Goal: Task Accomplishment & Management: Manage account settings

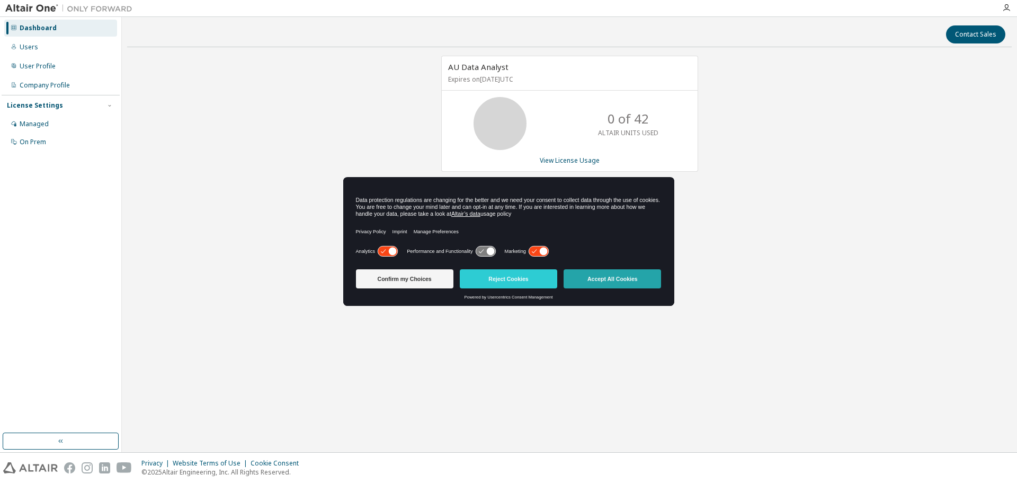
click at [607, 283] on button "Accept All Cookies" at bounding box center [612, 278] width 97 height 19
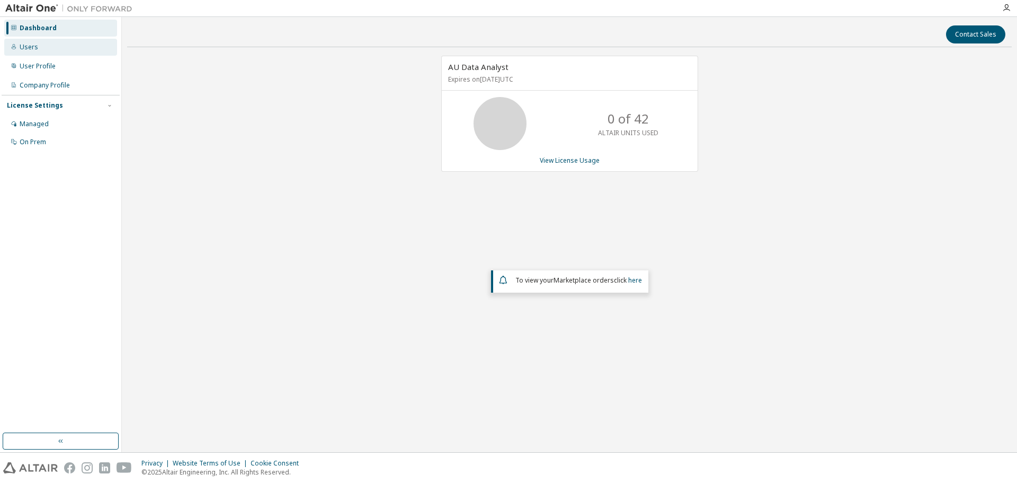
click at [37, 39] on div "Users" at bounding box center [60, 47] width 113 height 17
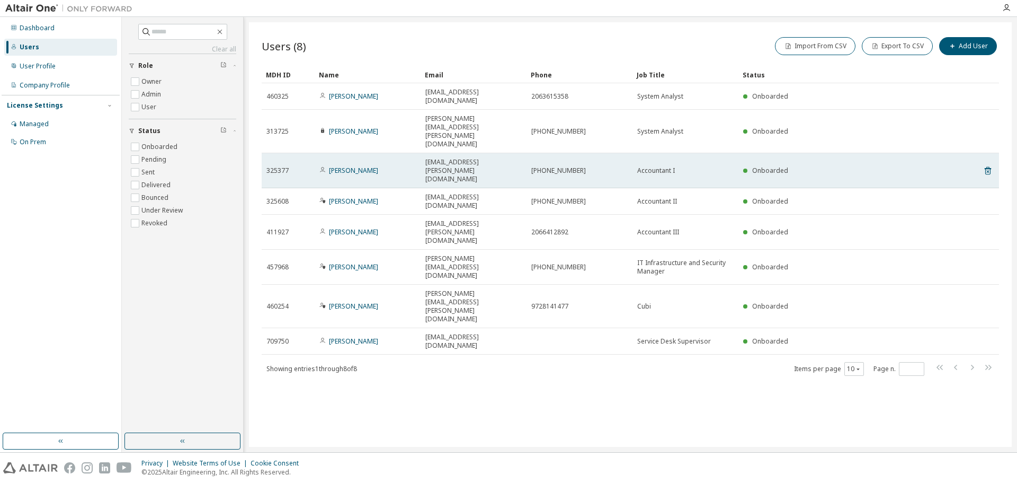
click at [343, 153] on td "Ali Evans" at bounding box center [368, 170] width 106 height 35
click at [343, 166] on link "Ali Evans" at bounding box center [353, 170] width 49 height 9
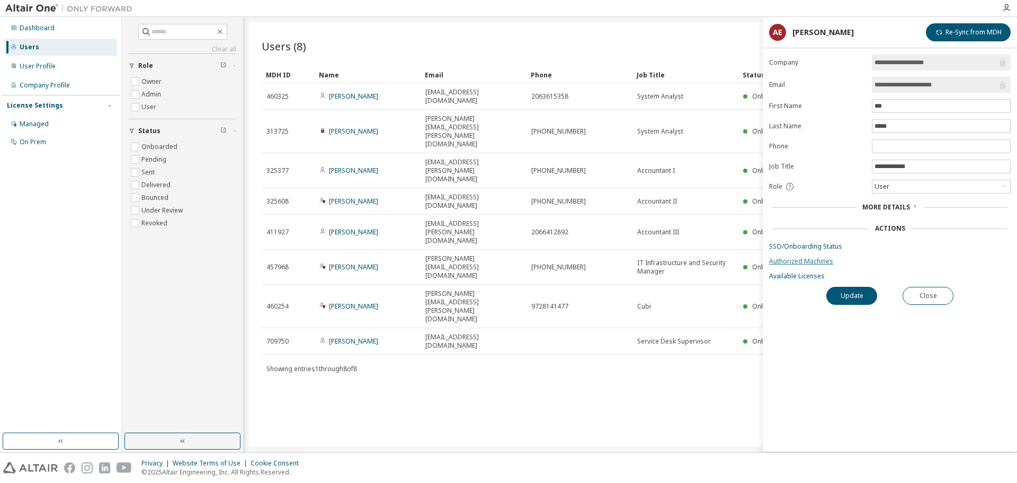
click at [825, 262] on link "Authorized Machines" at bounding box center [890, 261] width 242 height 8
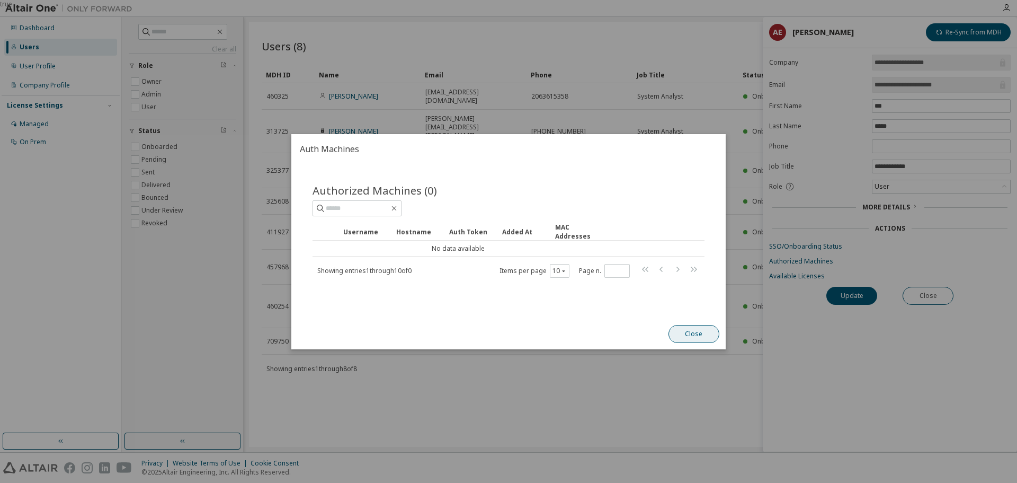
click at [696, 335] on button "Close" at bounding box center [694, 334] width 51 height 18
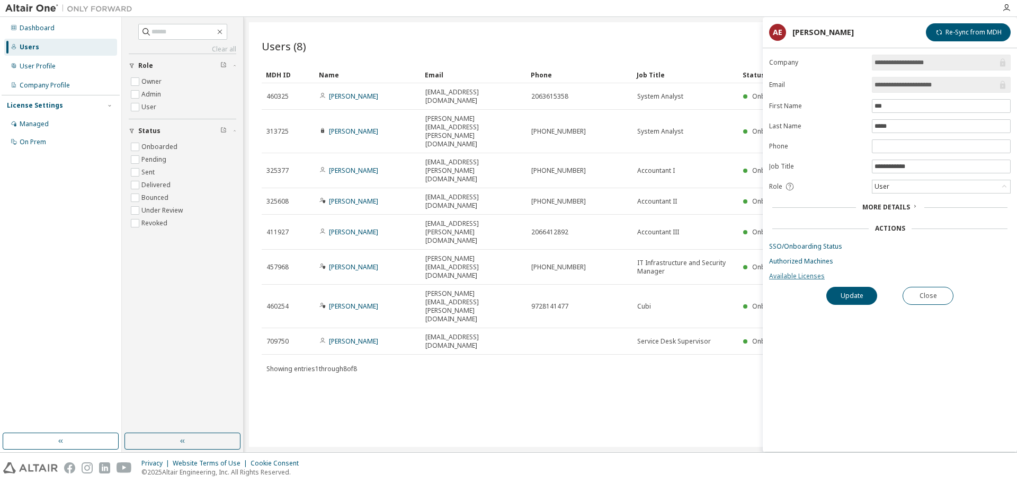
click at [800, 275] on link "Available Licenses" at bounding box center [890, 276] width 242 height 8
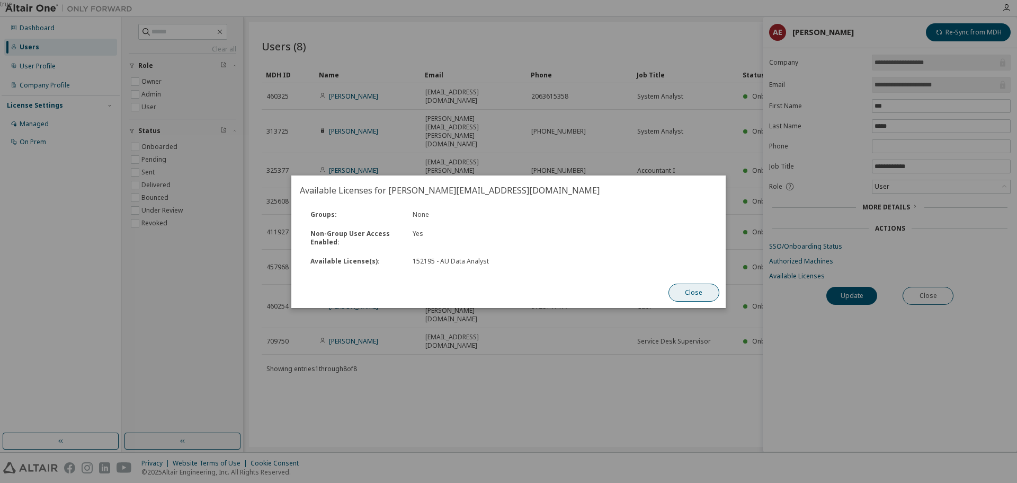
click at [699, 284] on button "Close" at bounding box center [694, 292] width 51 height 18
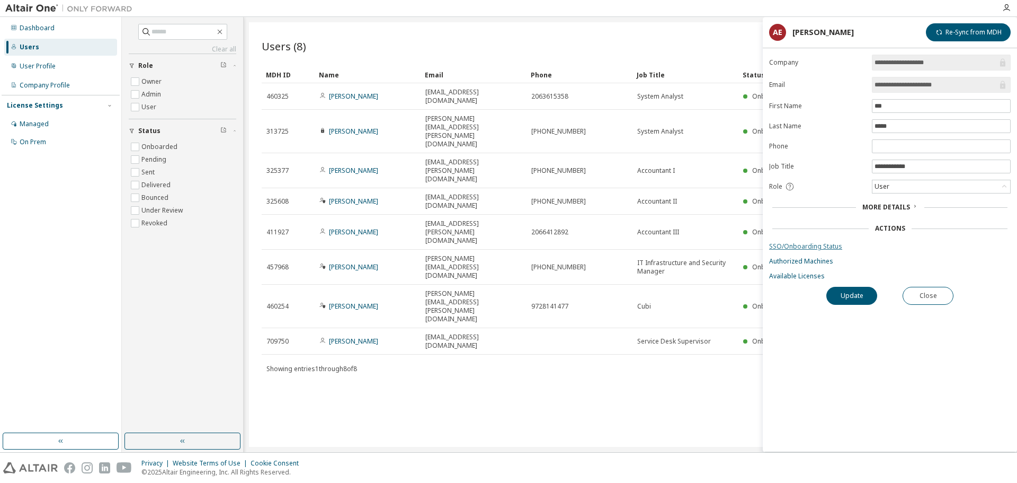
click at [811, 248] on link "SSO/Onboarding Status" at bounding box center [890, 246] width 242 height 8
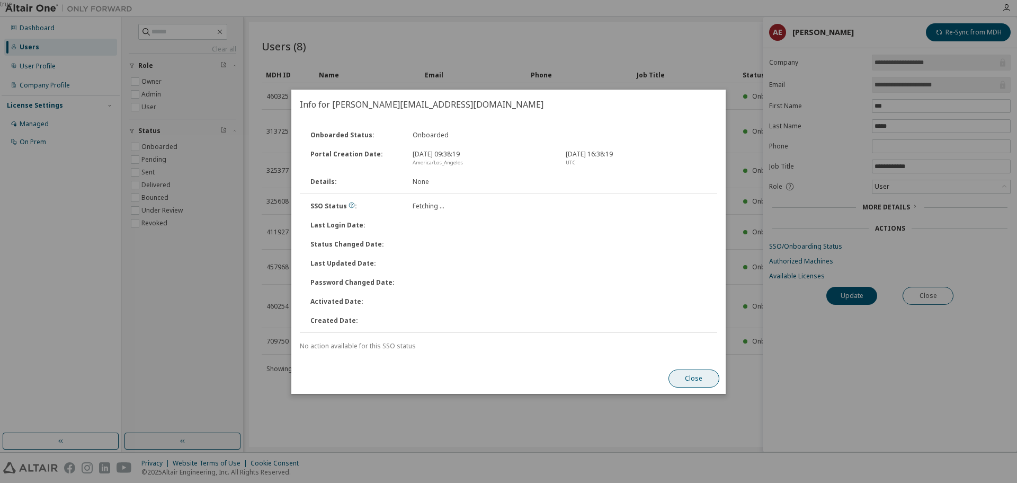
click at [698, 381] on button "Close" at bounding box center [694, 378] width 51 height 18
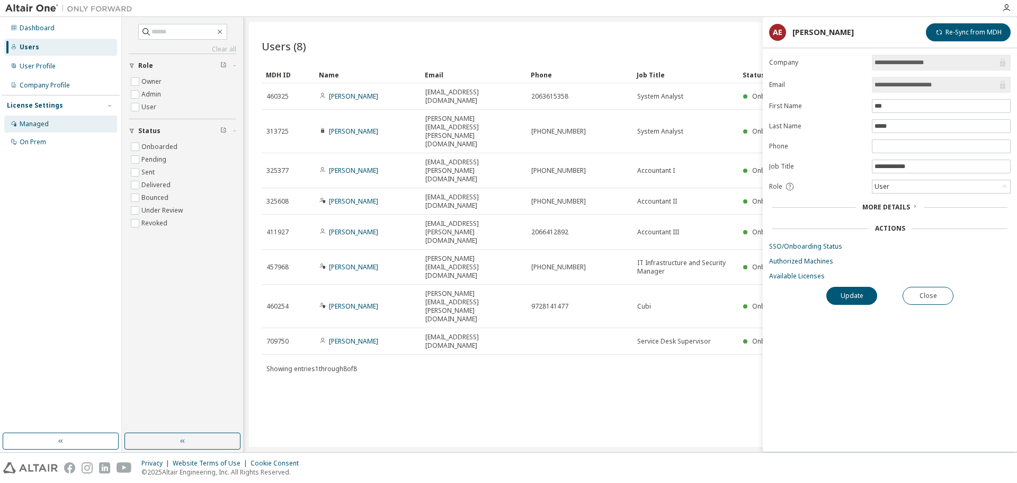
click at [43, 118] on div "Managed" at bounding box center [60, 123] width 113 height 17
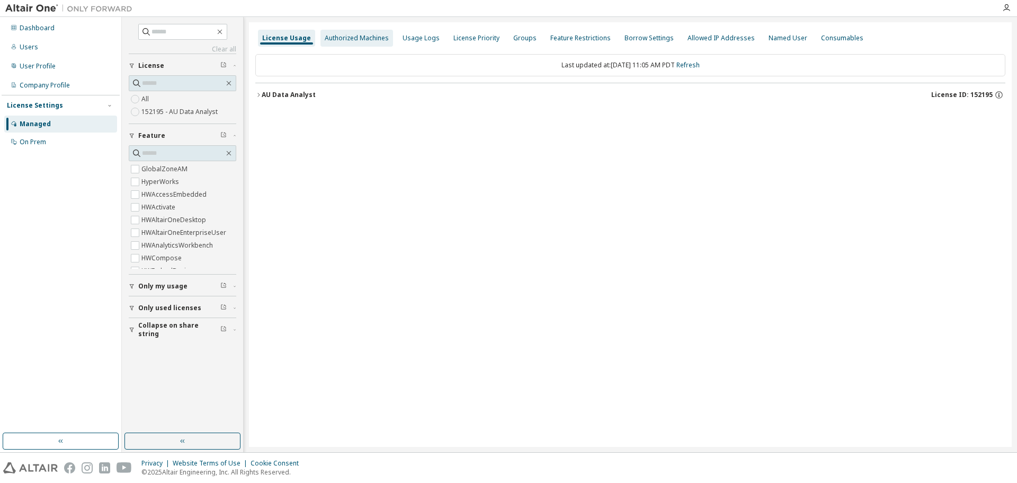
click at [371, 39] on div "Authorized Machines" at bounding box center [357, 38] width 64 height 8
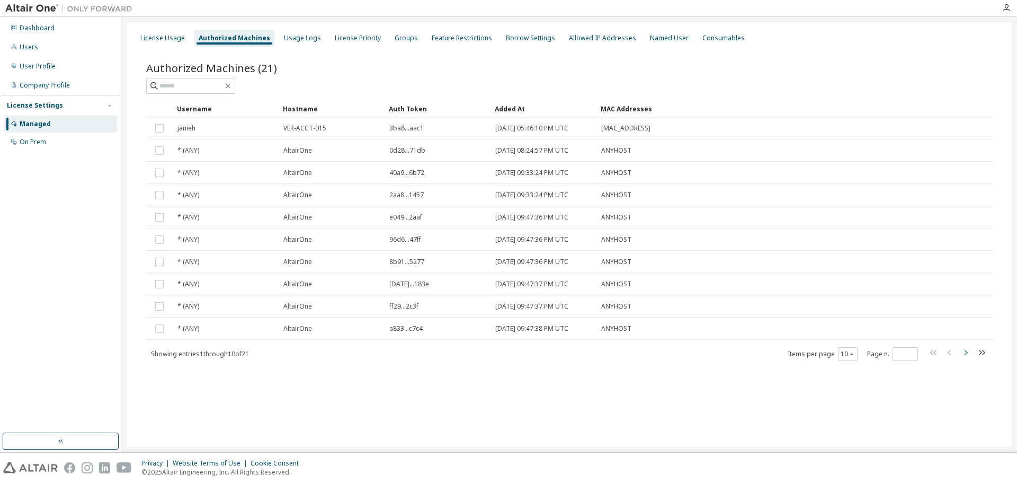
click at [965, 351] on icon "button" at bounding box center [965, 352] width 13 height 13
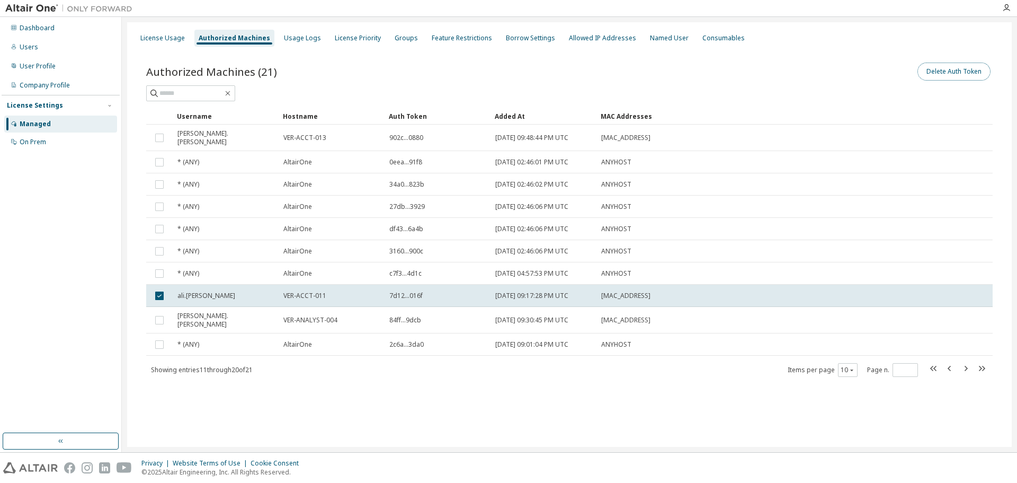
click at [963, 75] on button "Delete Auth Token" at bounding box center [954, 72] width 73 height 18
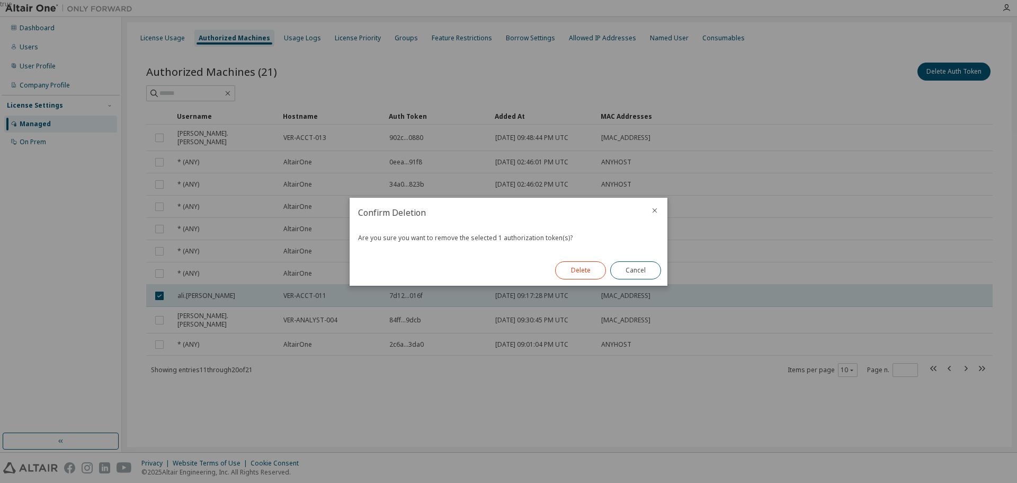
click at [594, 266] on button "Delete" at bounding box center [580, 270] width 51 height 18
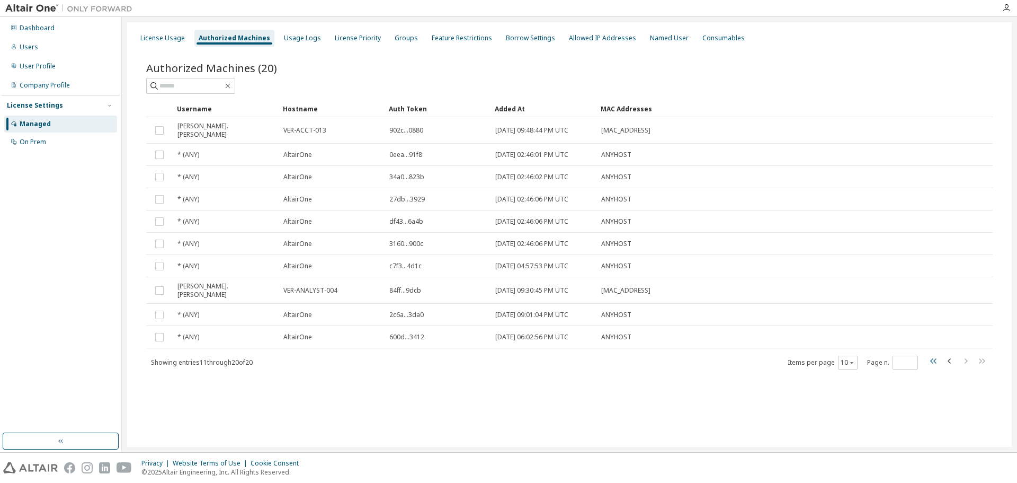
click at [932, 354] on icon "button" at bounding box center [934, 360] width 13 height 13
type input "*"
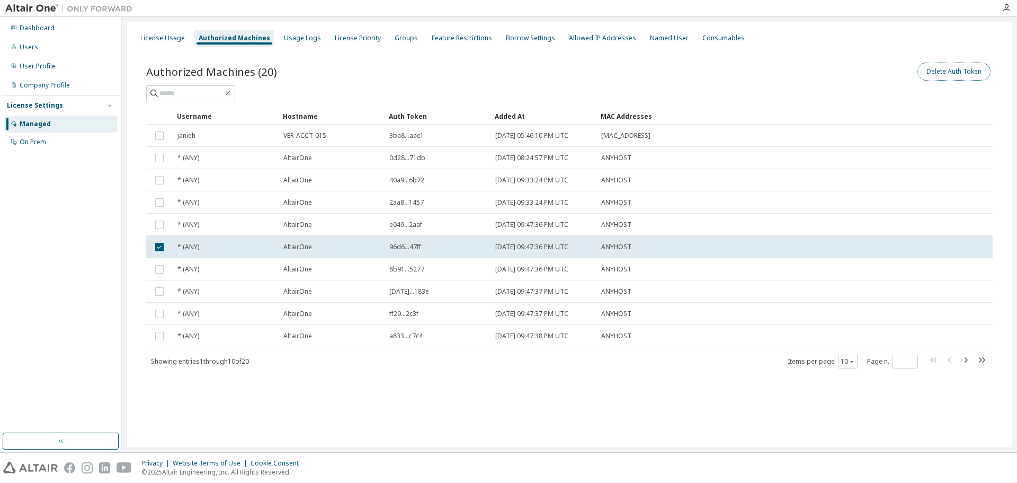
click at [952, 68] on button "Delete Auth Token" at bounding box center [954, 72] width 73 height 18
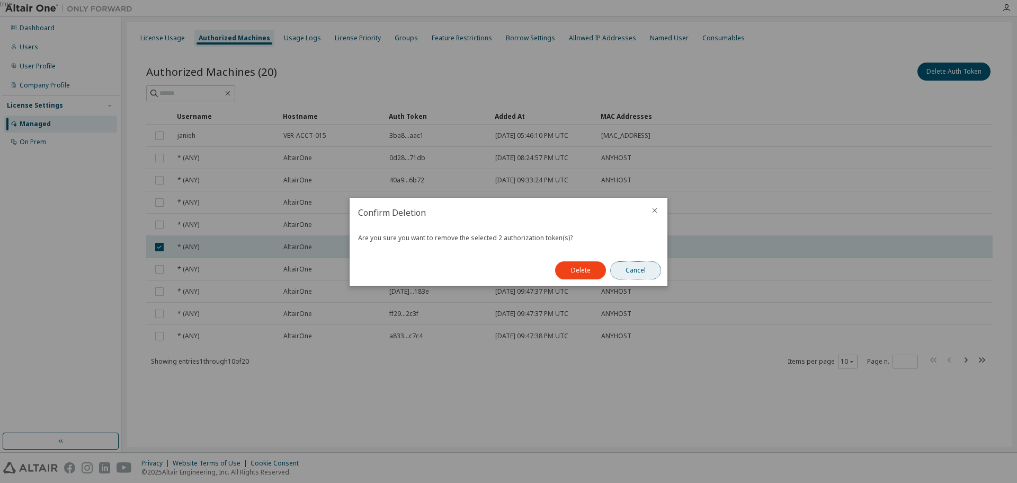
click at [649, 269] on button "Cancel" at bounding box center [635, 270] width 51 height 18
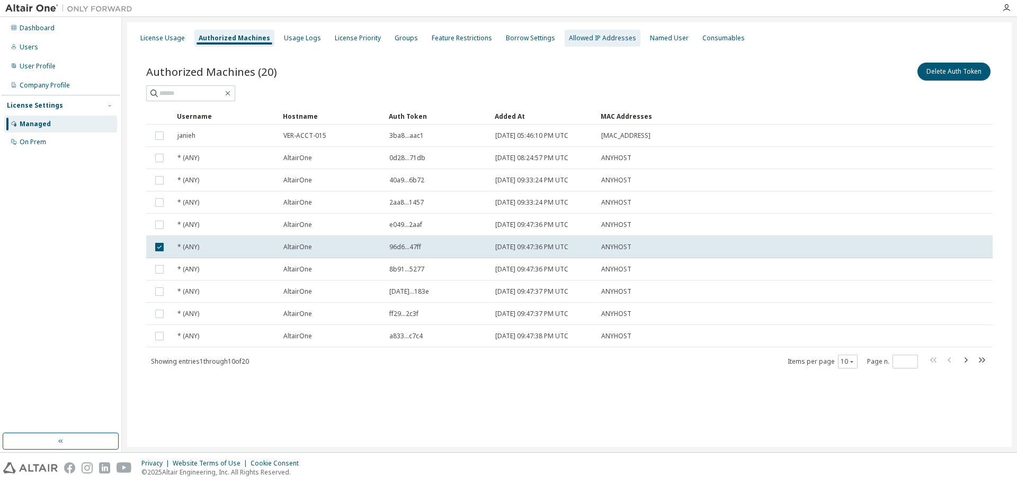
click at [602, 37] on div "Allowed IP Addresses" at bounding box center [602, 38] width 67 height 8
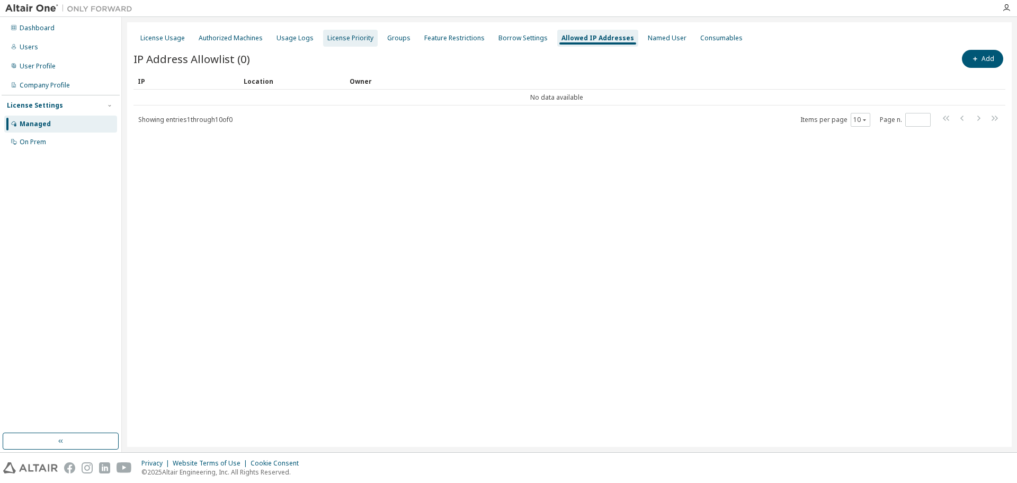
click at [334, 38] on div "License Priority" at bounding box center [350, 38] width 46 height 8
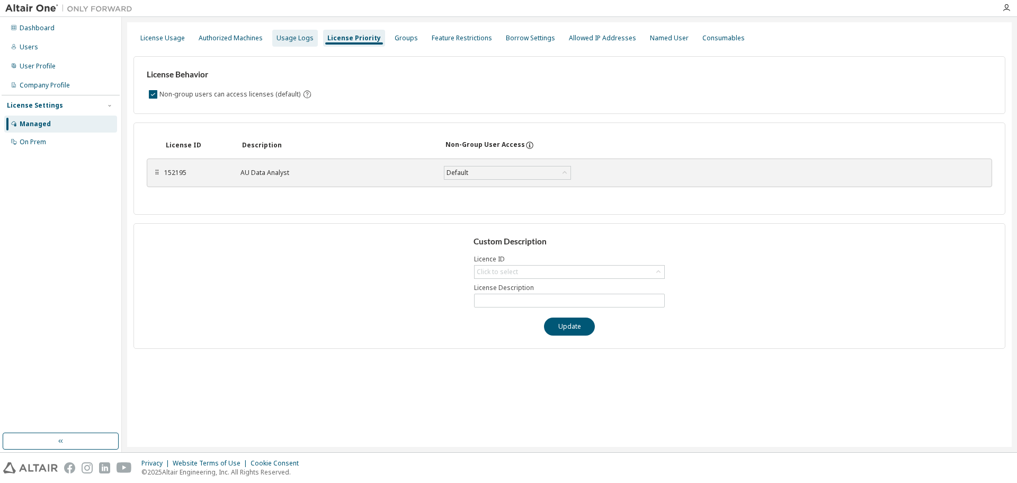
click at [286, 38] on div "Usage Logs" at bounding box center [295, 38] width 37 height 8
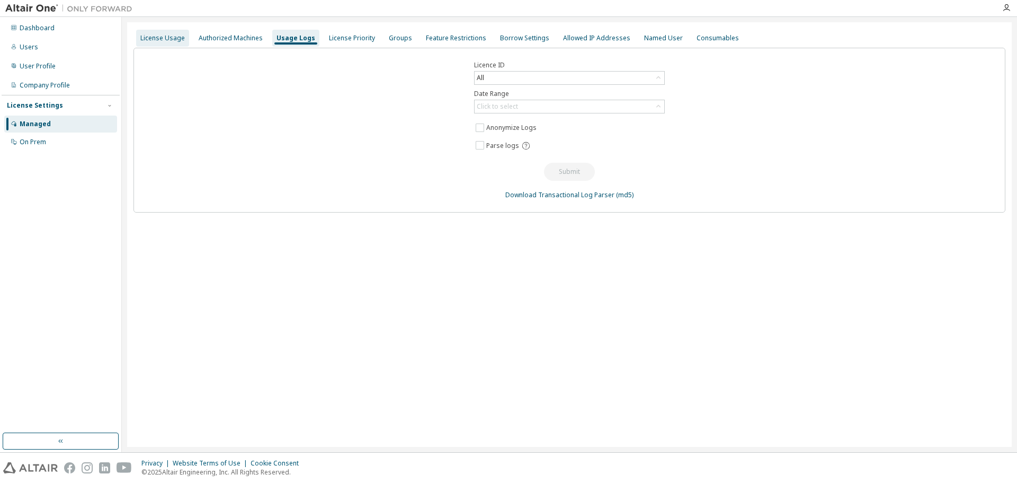
click at [162, 41] on div "License Usage" at bounding box center [162, 38] width 44 height 8
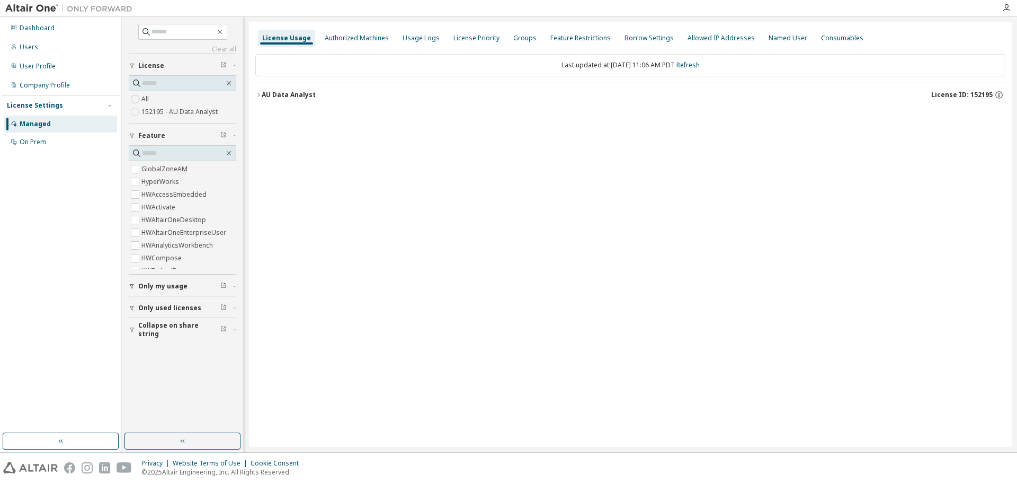
click at [269, 95] on div "AU Data Analyst" at bounding box center [289, 95] width 54 height 8
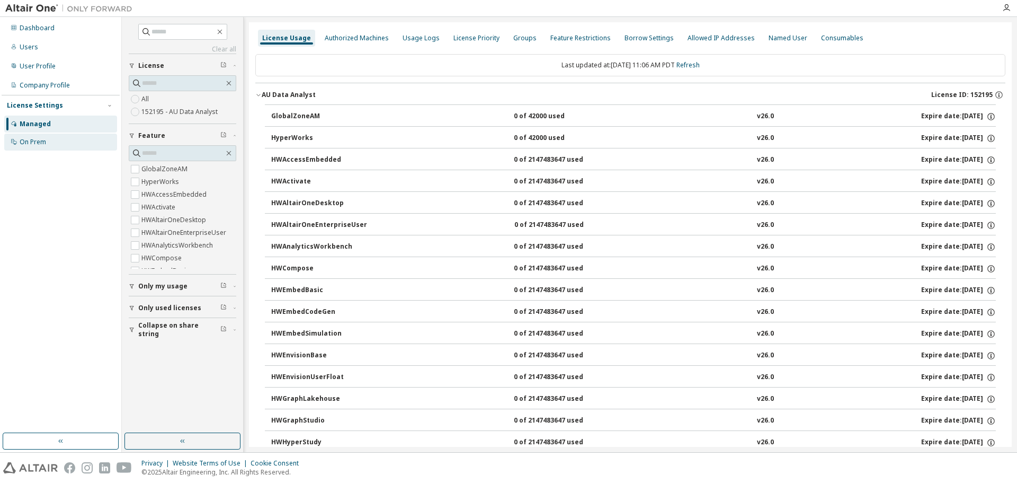
click at [18, 143] on div "On Prem" at bounding box center [60, 141] width 113 height 17
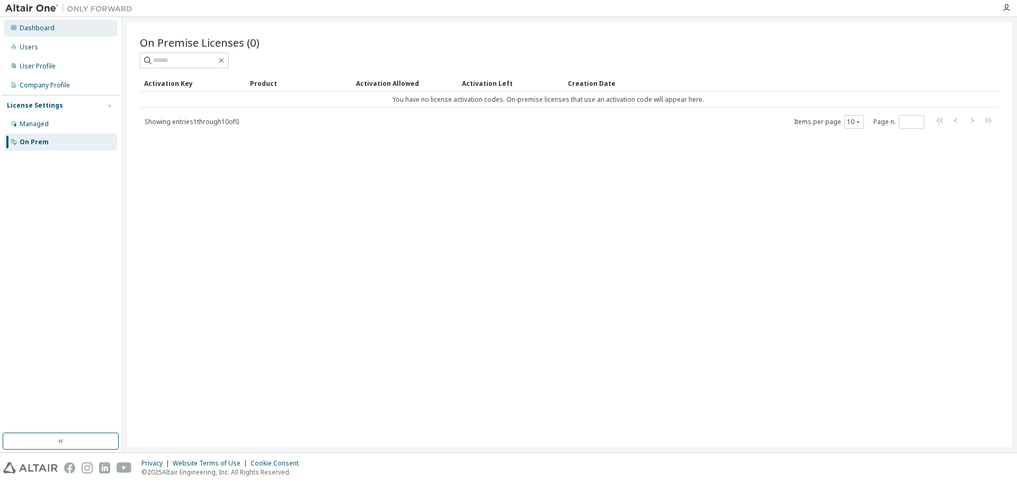
click at [29, 26] on div "Dashboard" at bounding box center [37, 28] width 35 height 8
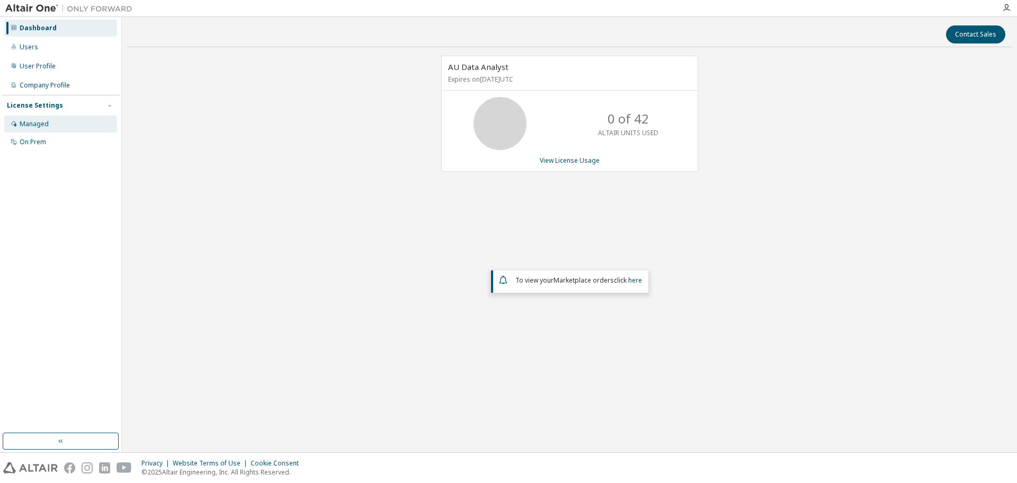
click at [32, 126] on div "Managed" at bounding box center [34, 124] width 29 height 8
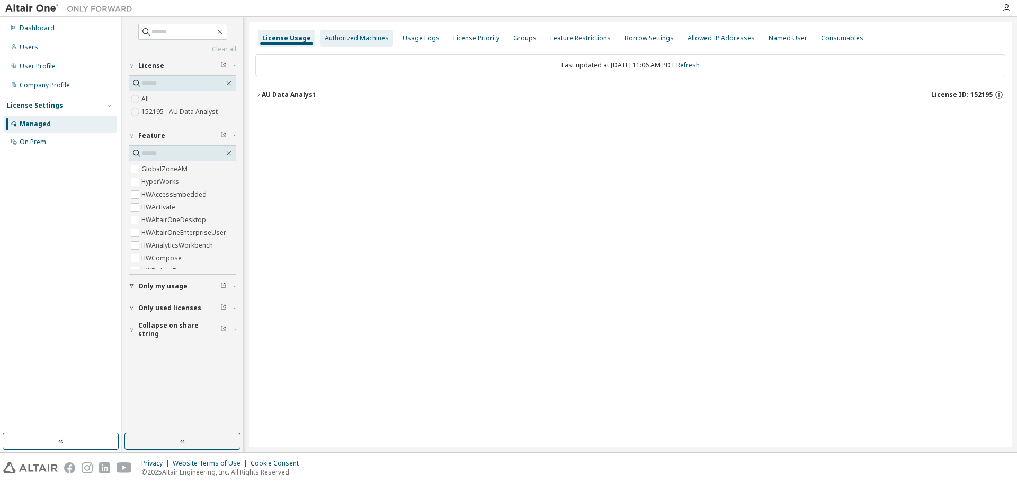
click at [339, 37] on div "Authorized Machines" at bounding box center [357, 38] width 64 height 8
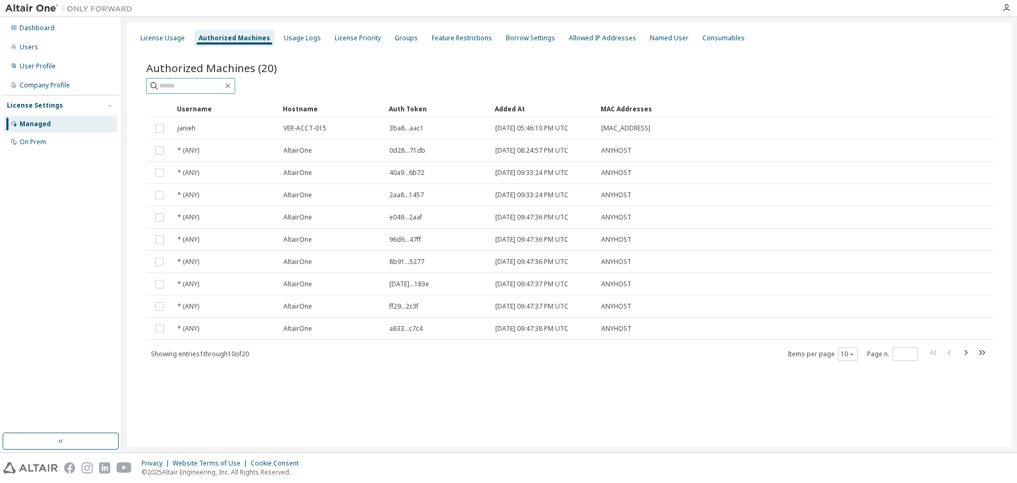
click at [177, 91] on input "text" at bounding box center [191, 86] width 64 height 11
type input "********"
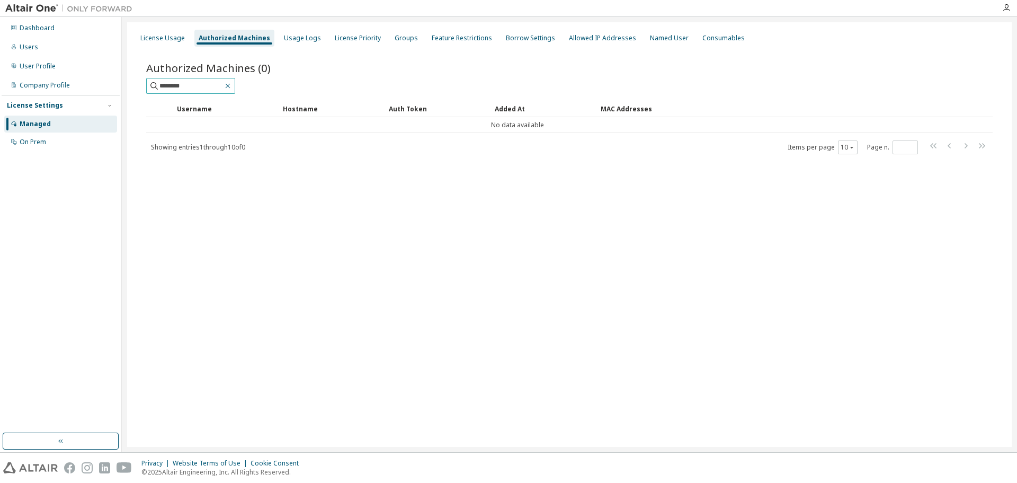
click at [232, 87] on icon "button" at bounding box center [228, 86] width 8 height 8
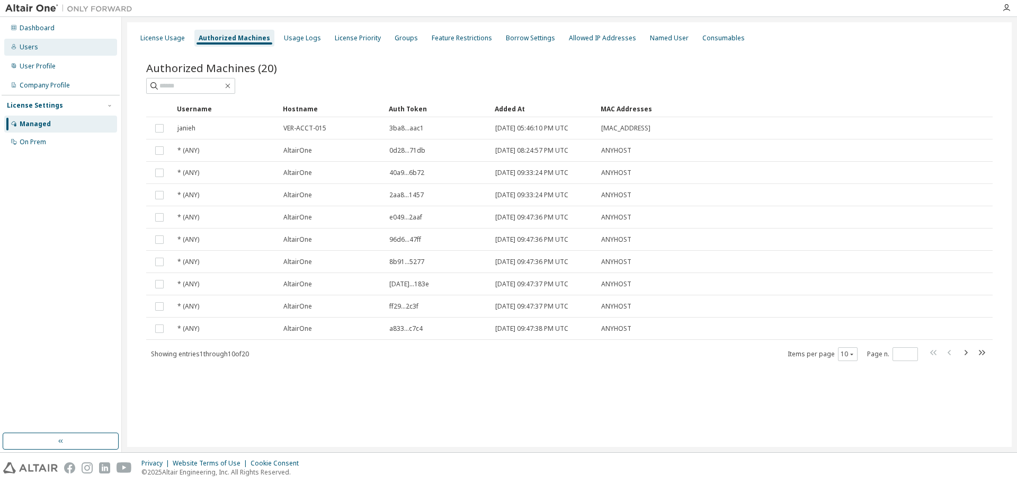
click at [40, 49] on div "Users" at bounding box center [60, 47] width 113 height 17
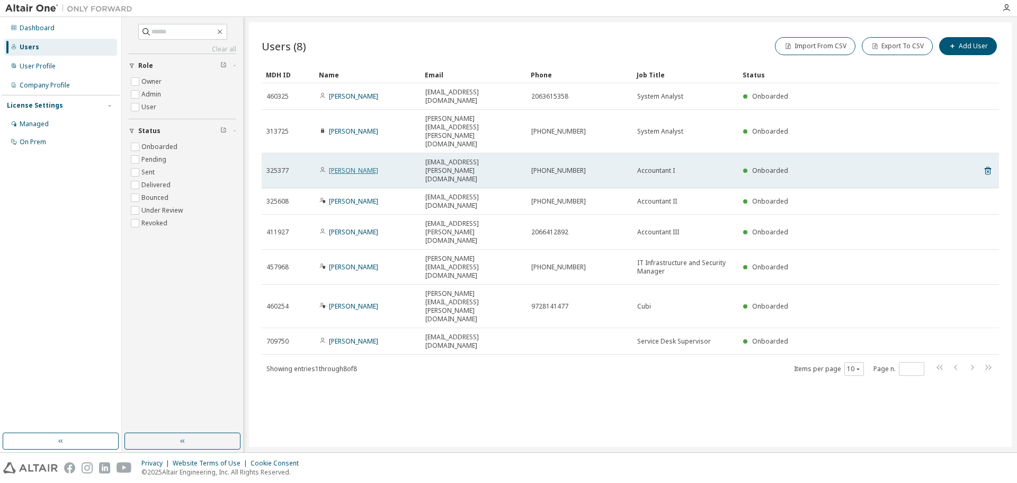
click at [335, 166] on link "Ali Evans" at bounding box center [353, 170] width 49 height 9
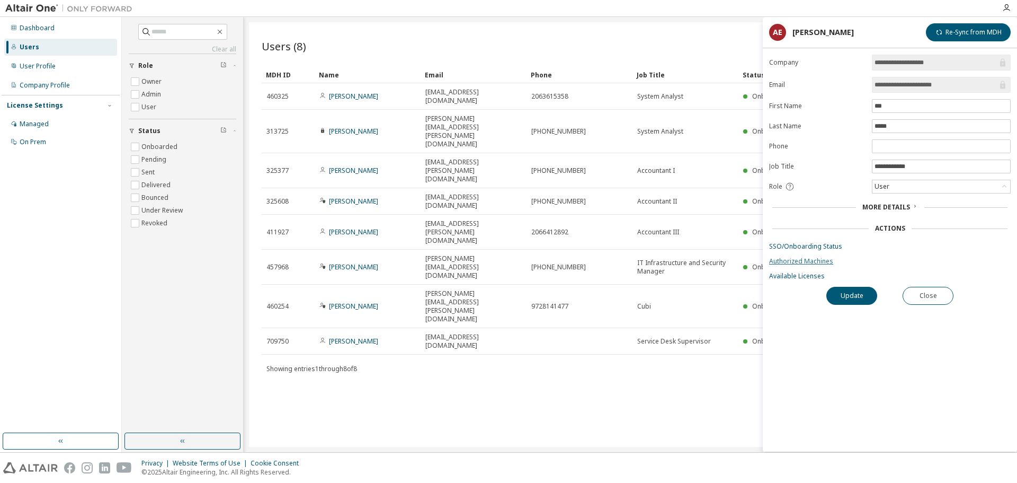
click at [799, 260] on link "Authorized Machines" at bounding box center [890, 261] width 242 height 8
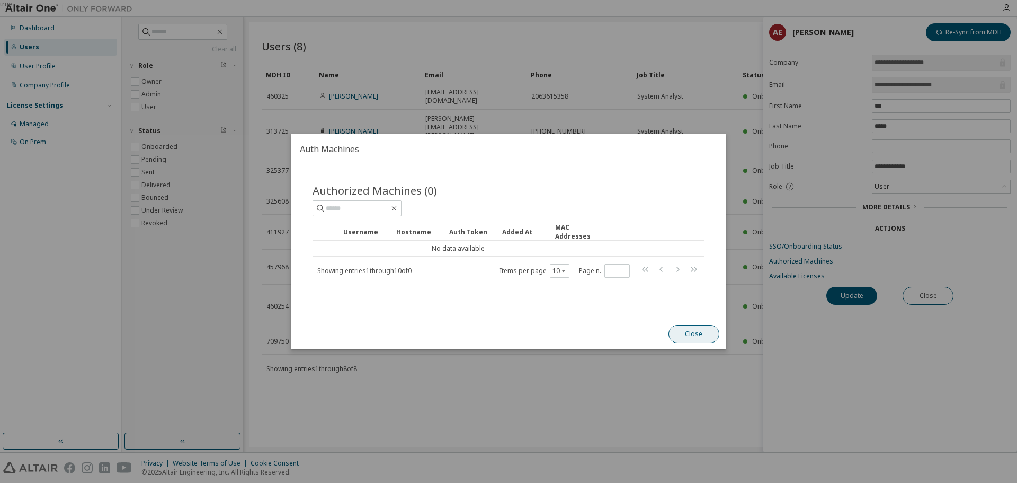
click at [695, 331] on button "Close" at bounding box center [694, 334] width 51 height 18
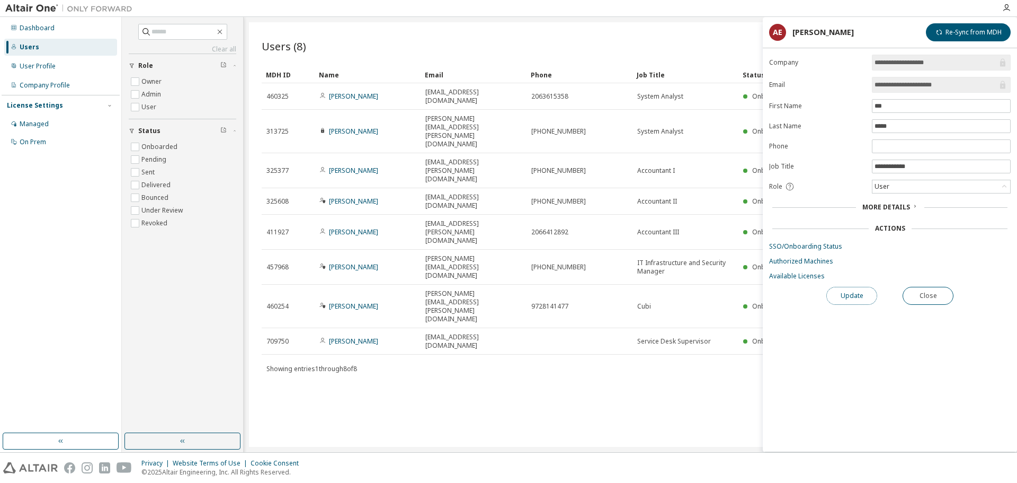
click at [849, 299] on button "Update" at bounding box center [851, 296] width 51 height 18
click at [915, 298] on button "Close" at bounding box center [928, 296] width 51 height 18
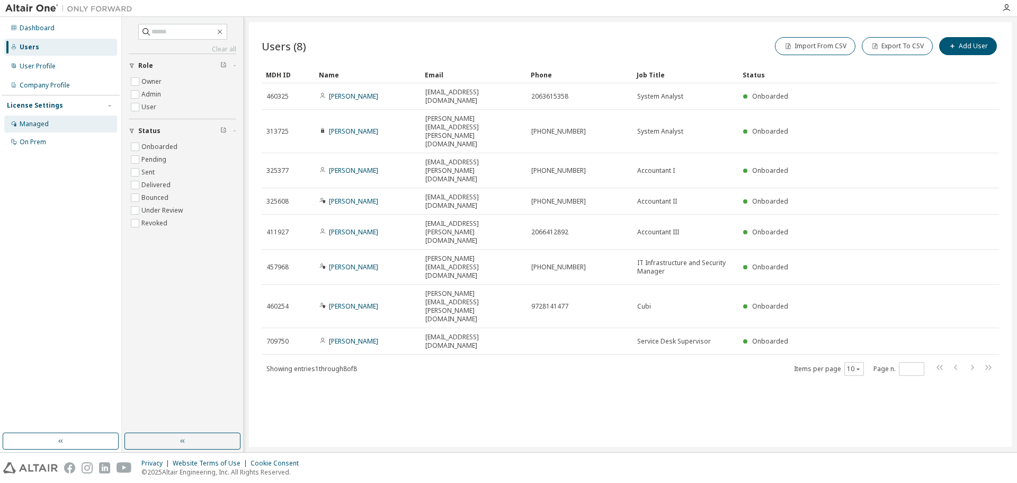
click at [44, 126] on div "Managed" at bounding box center [34, 124] width 29 height 8
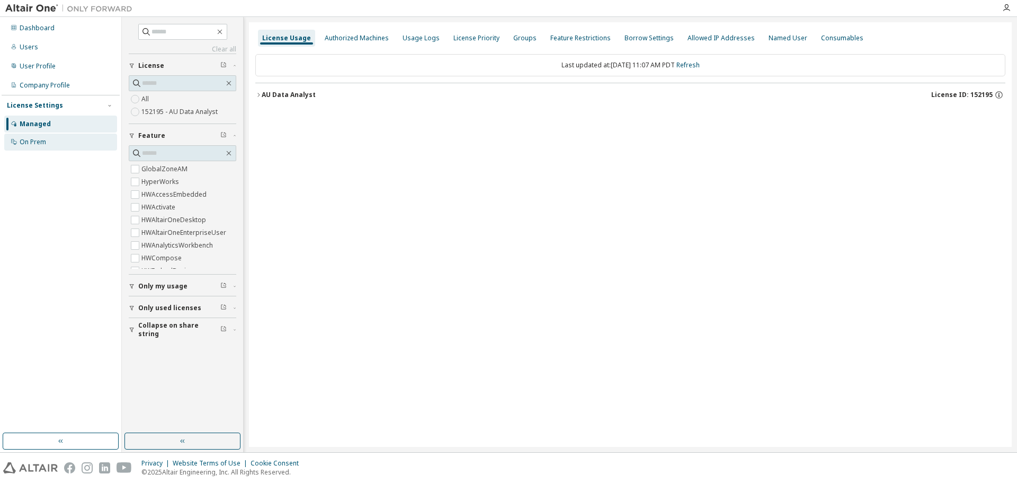
click at [35, 144] on div "On Prem" at bounding box center [33, 142] width 26 height 8
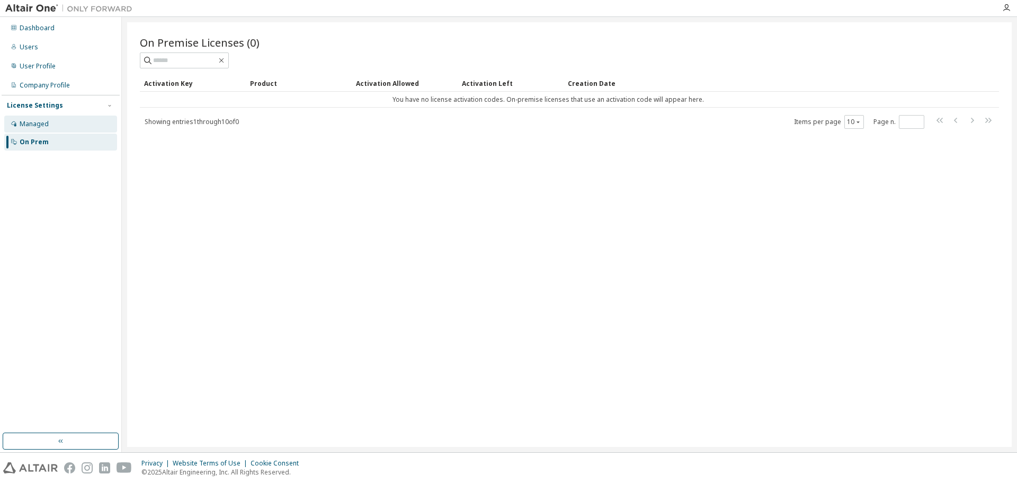
click at [38, 125] on div "Managed" at bounding box center [34, 124] width 29 height 8
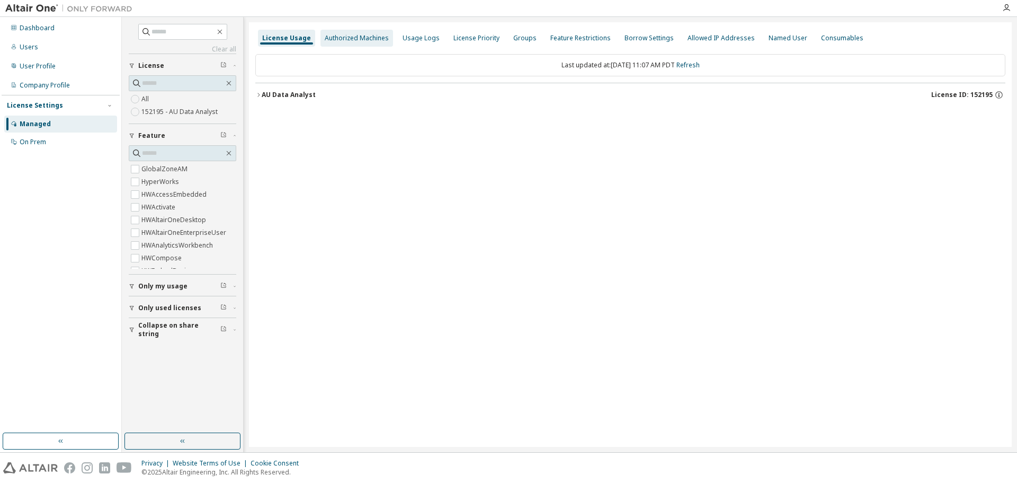
click at [343, 39] on div "Authorized Machines" at bounding box center [357, 38] width 64 height 8
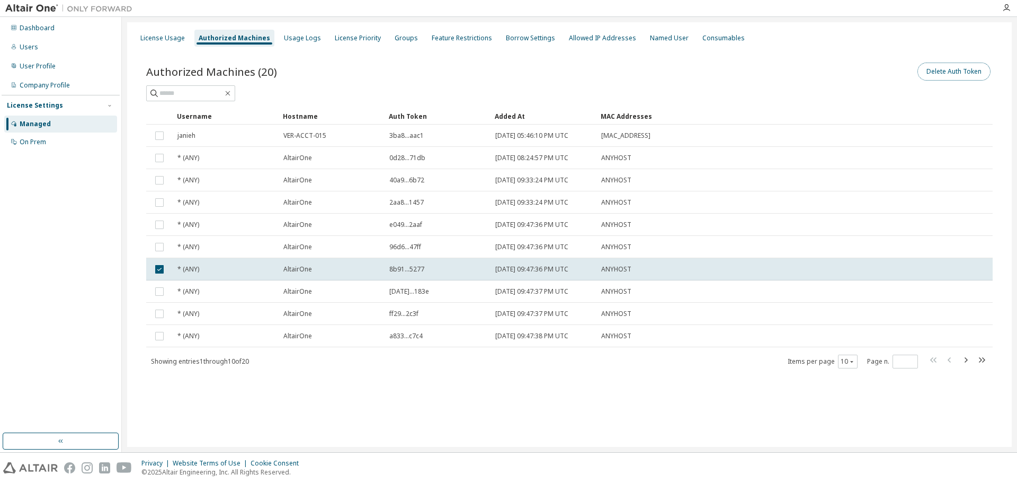
click at [937, 75] on button "Delete Auth Token" at bounding box center [954, 72] width 73 height 18
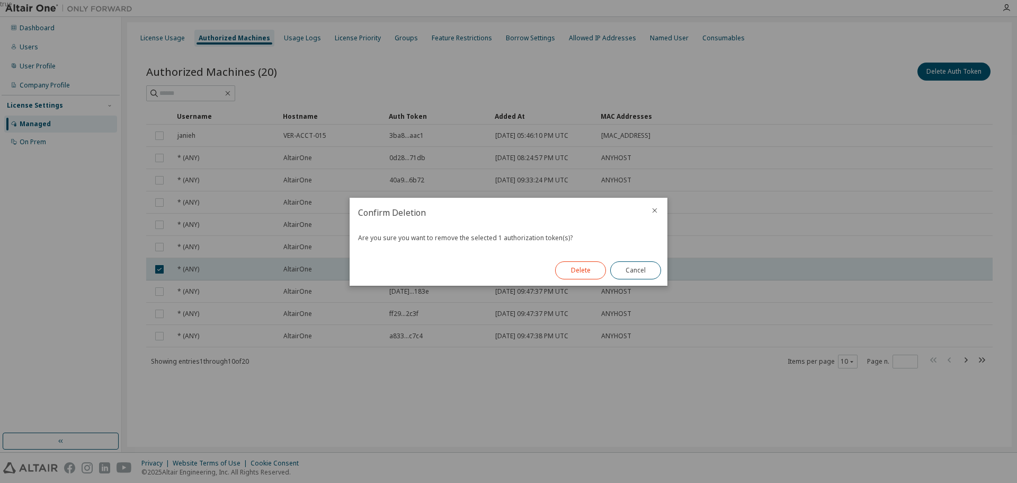
click at [579, 265] on button "Delete" at bounding box center [580, 270] width 51 height 18
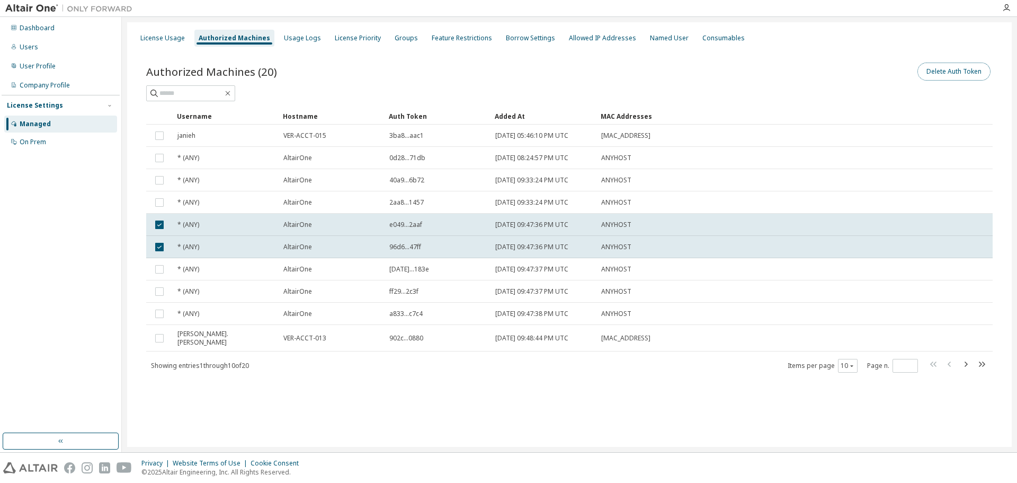
click at [951, 78] on button "Delete Auth Token" at bounding box center [954, 72] width 73 height 18
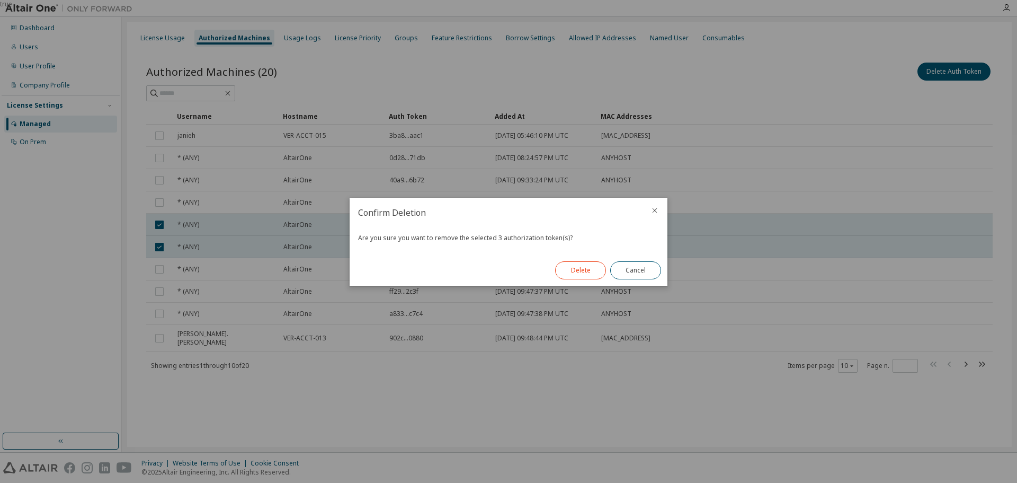
click at [583, 271] on button "Delete" at bounding box center [580, 270] width 51 height 18
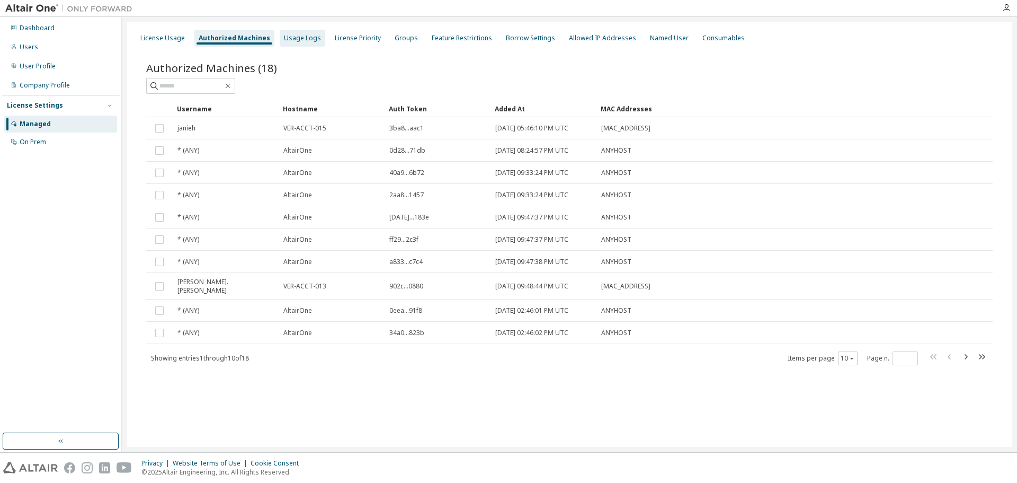
click at [314, 41] on div "Usage Logs" at bounding box center [303, 38] width 46 height 17
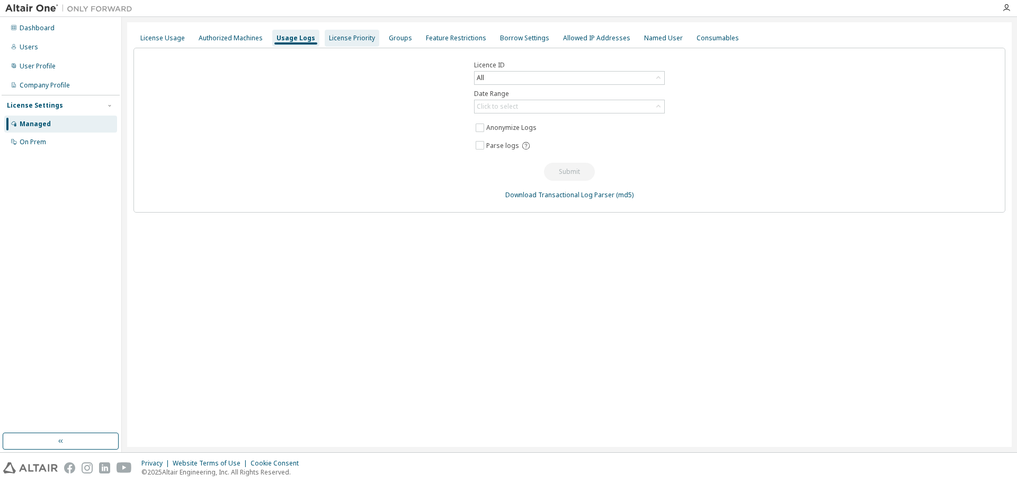
click at [344, 38] on div "License Priority" at bounding box center [352, 38] width 46 height 8
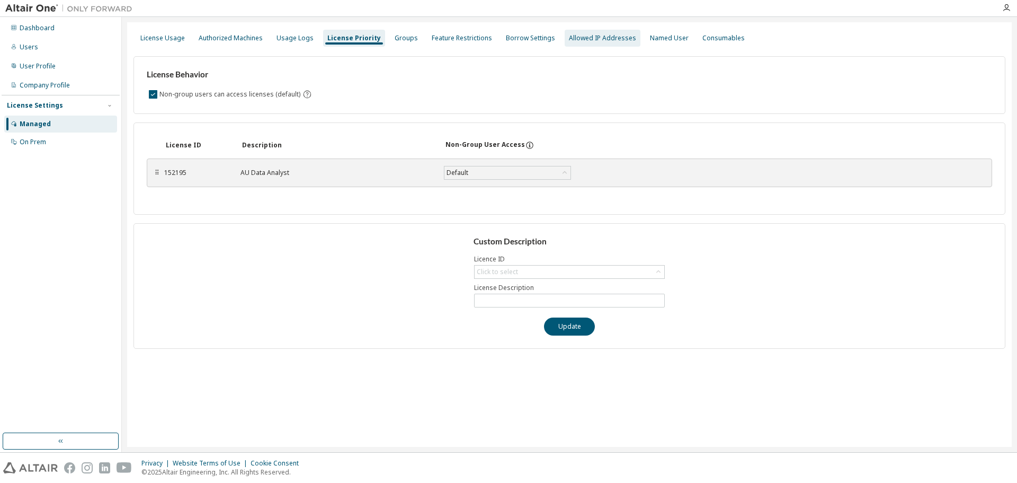
click at [582, 35] on div "Allowed IP Addresses" at bounding box center [602, 38] width 67 height 8
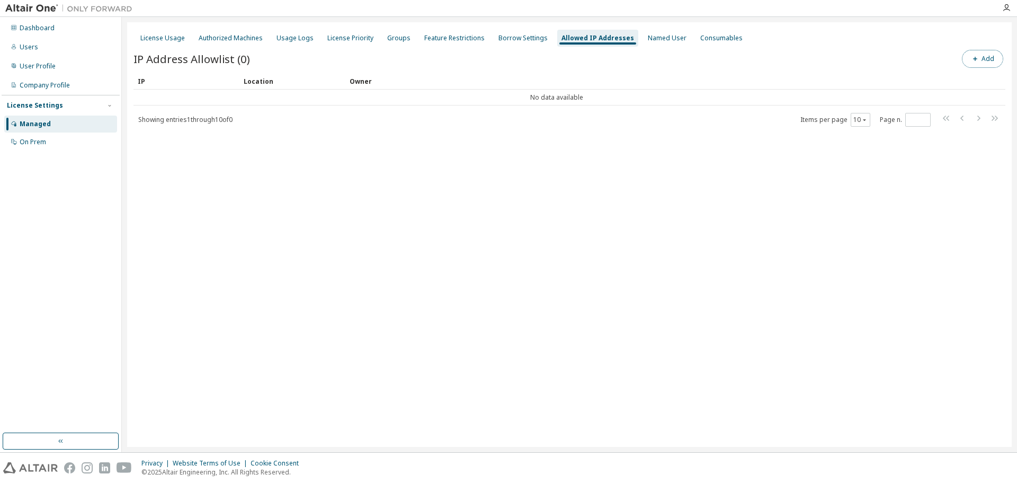
click at [984, 64] on button "Add" at bounding box center [982, 59] width 41 height 18
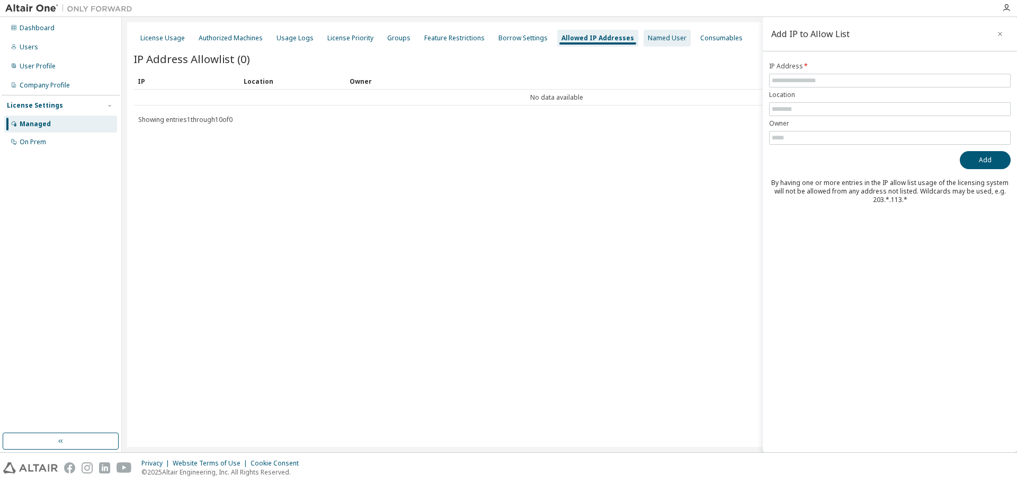
click at [648, 39] on div "Named User" at bounding box center [667, 38] width 39 height 8
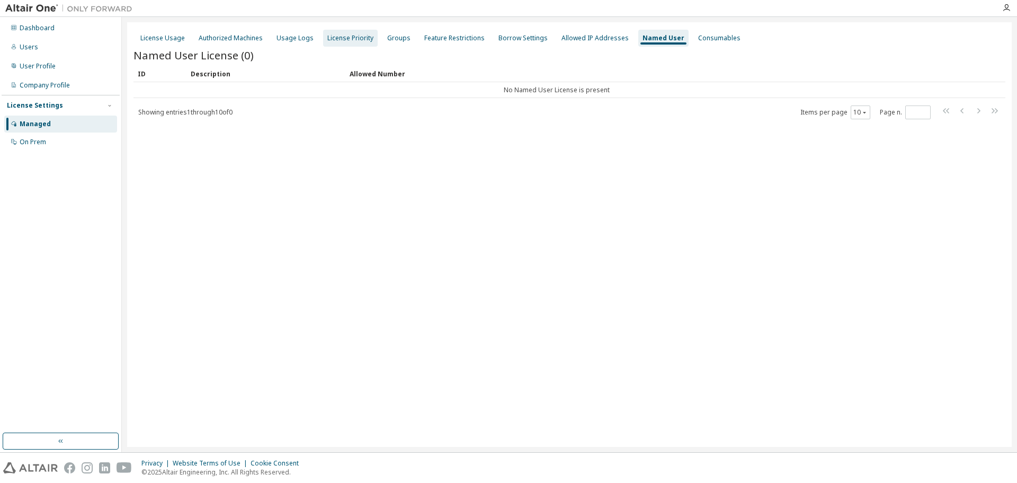
click at [364, 40] on div "License Priority" at bounding box center [350, 38] width 46 height 8
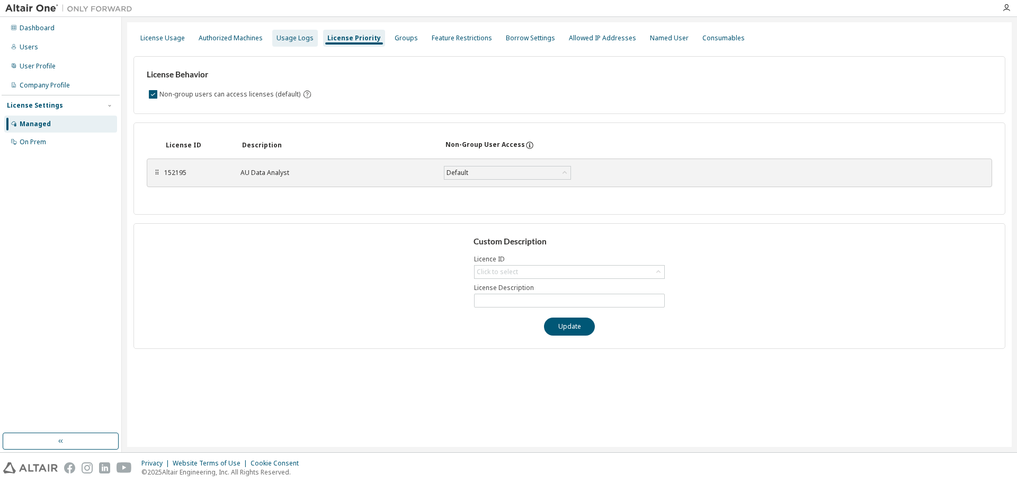
click at [292, 39] on div "Usage Logs" at bounding box center [295, 38] width 37 height 8
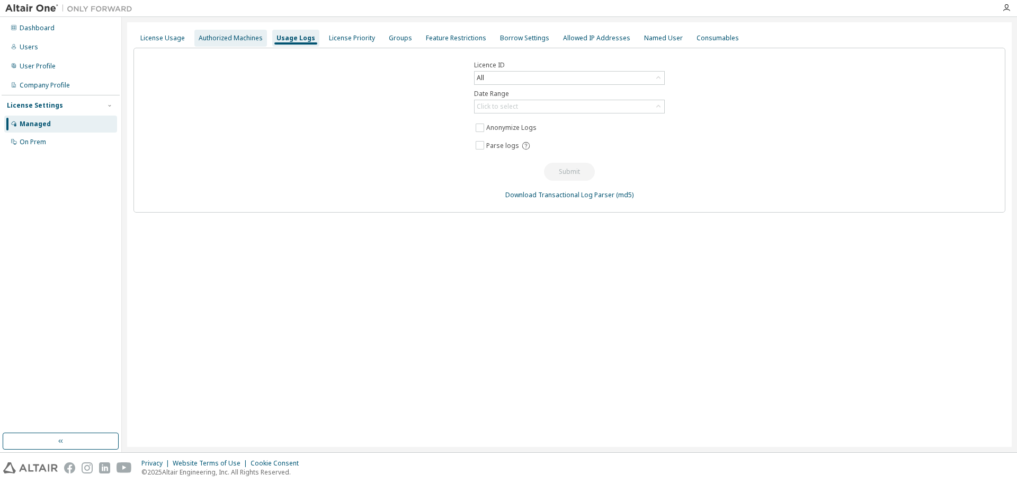
click at [219, 34] on div "Authorized Machines" at bounding box center [231, 38] width 64 height 8
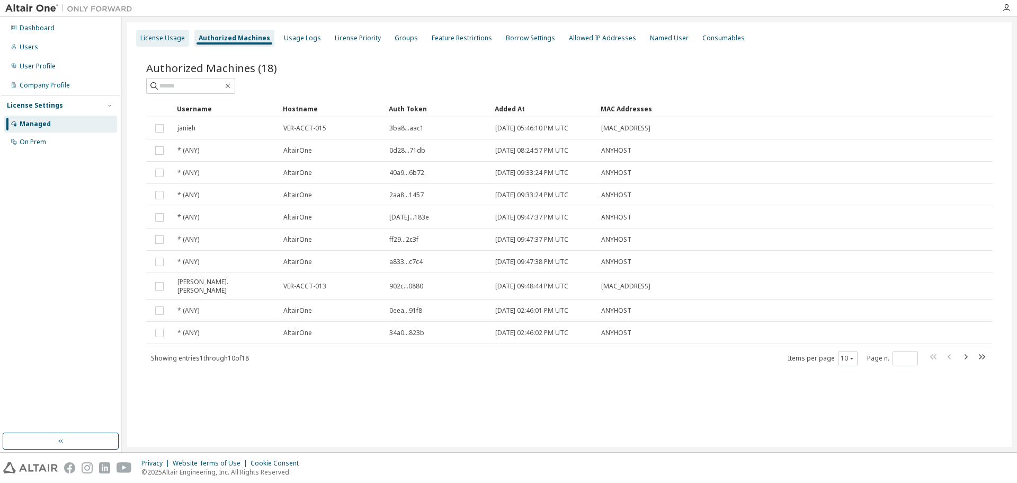
click at [163, 39] on div "License Usage" at bounding box center [162, 38] width 44 height 8
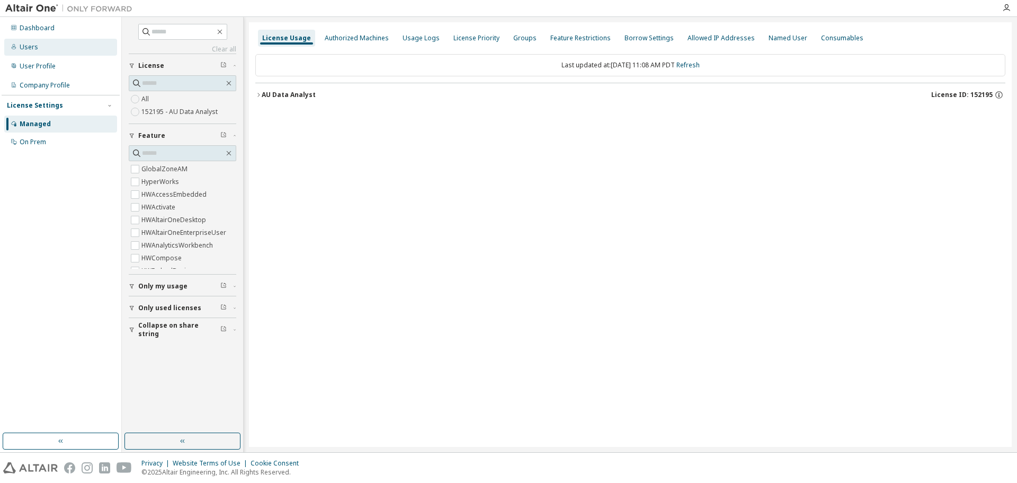
click at [33, 45] on div "Users" at bounding box center [29, 47] width 19 height 8
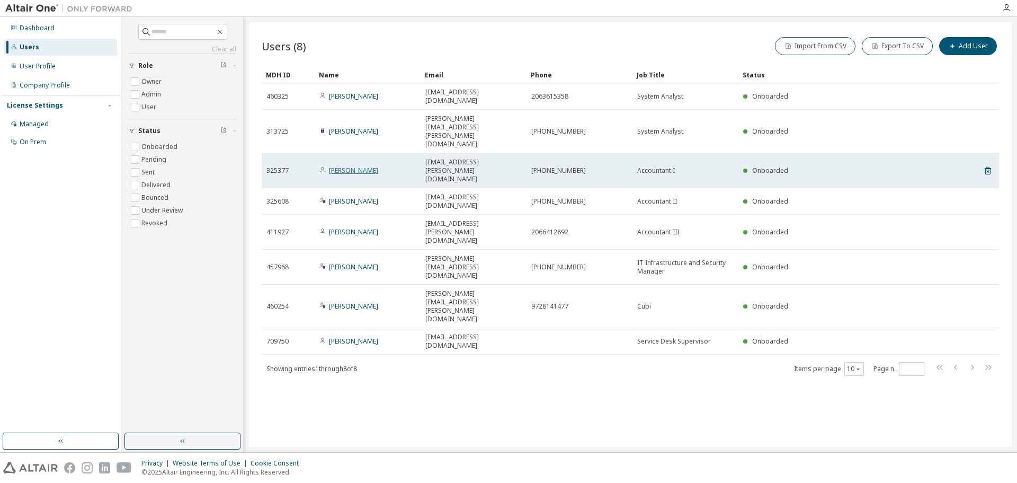
click at [337, 166] on link "Ali Evans" at bounding box center [353, 170] width 49 height 9
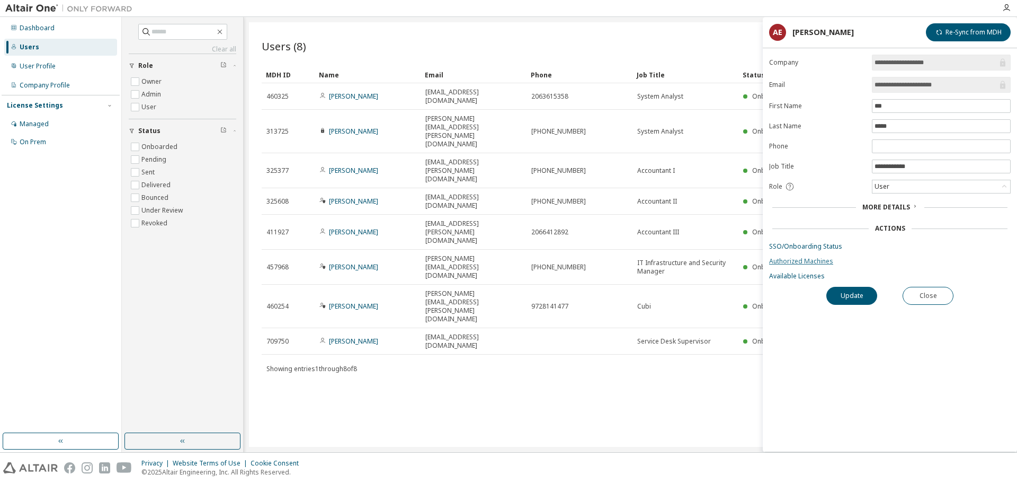
click at [796, 263] on link "Authorized Machines" at bounding box center [890, 261] width 242 height 8
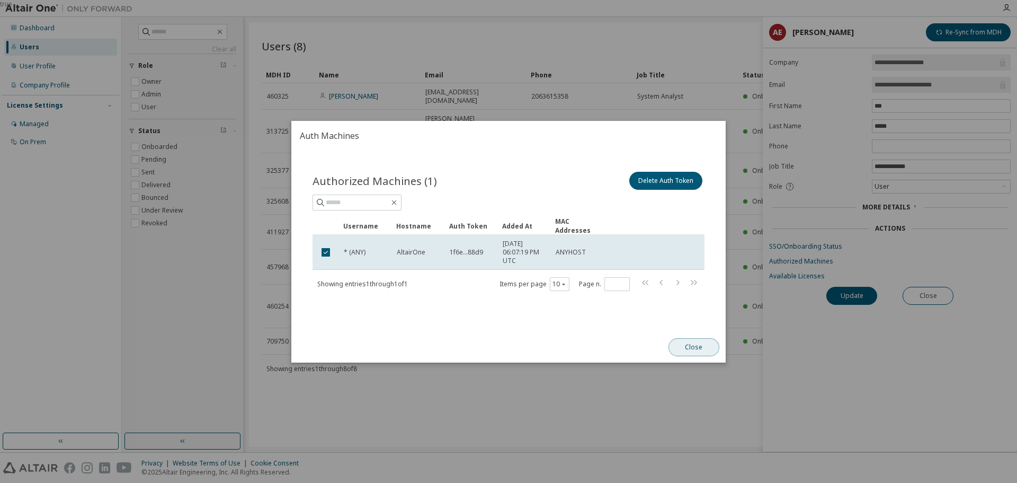
click at [698, 348] on button "Close" at bounding box center [694, 347] width 51 height 18
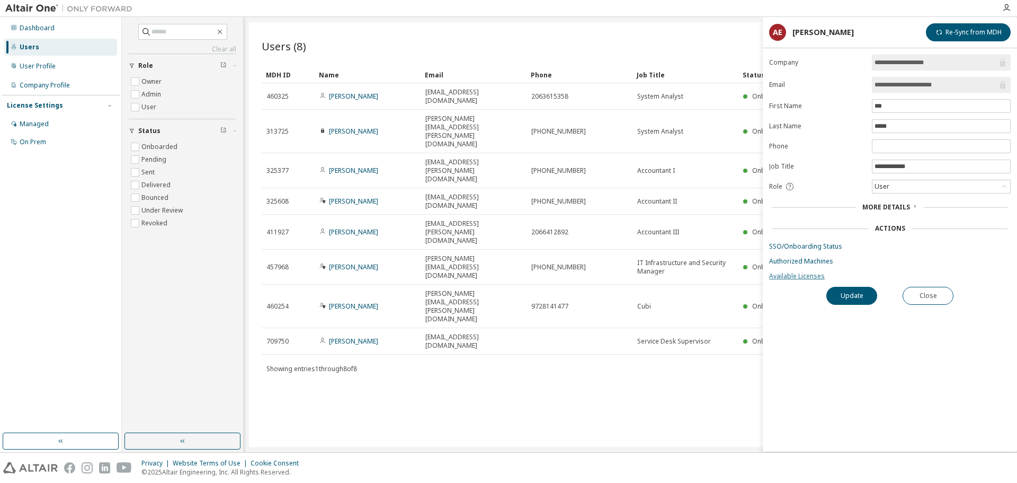
click at [808, 276] on link "Available Licenses" at bounding box center [890, 276] width 242 height 8
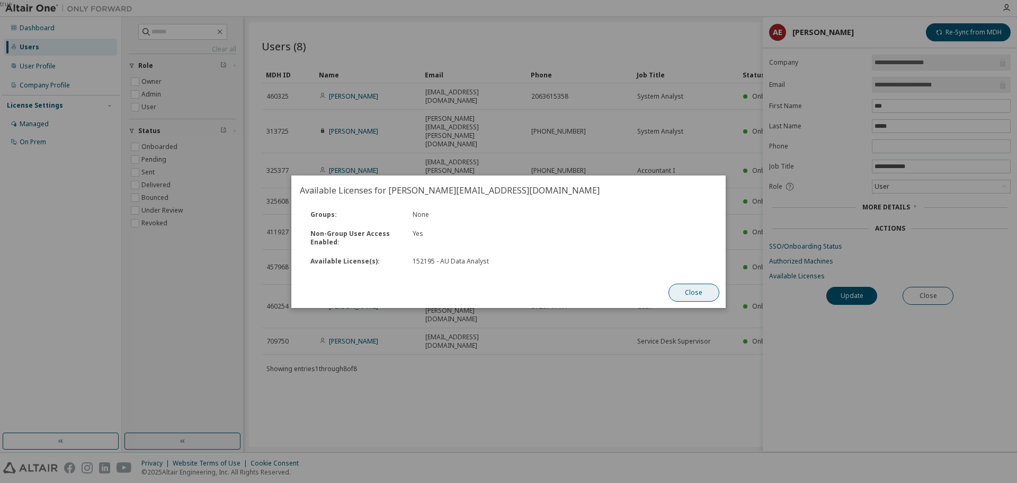
click at [694, 292] on button "Close" at bounding box center [694, 292] width 51 height 18
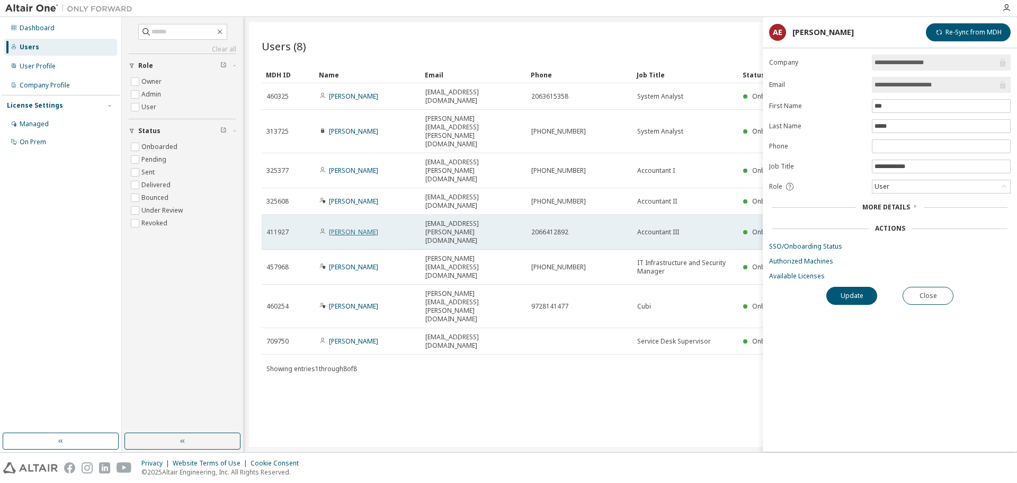
click at [347, 227] on link "Chelsea Brzoska" at bounding box center [353, 231] width 49 height 9
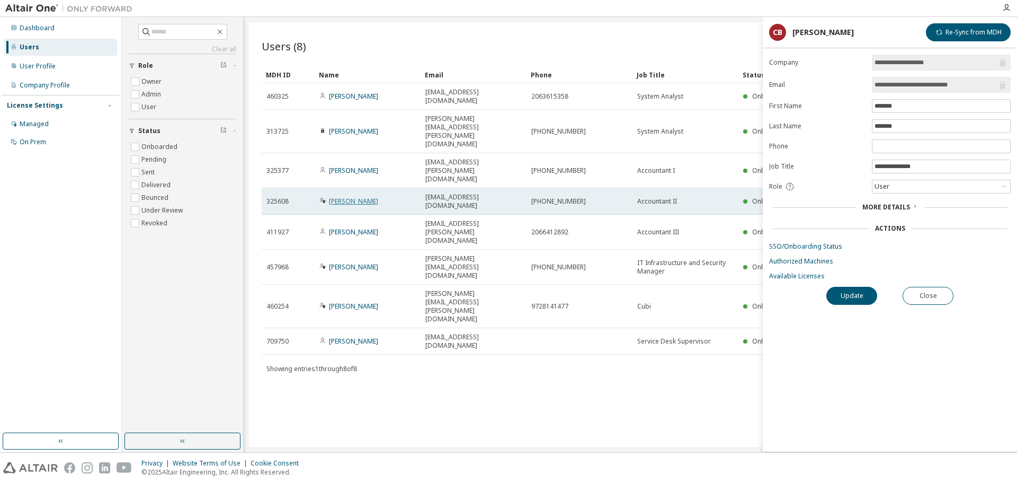
click at [345, 197] on link "Janie Fox" at bounding box center [353, 201] width 49 height 9
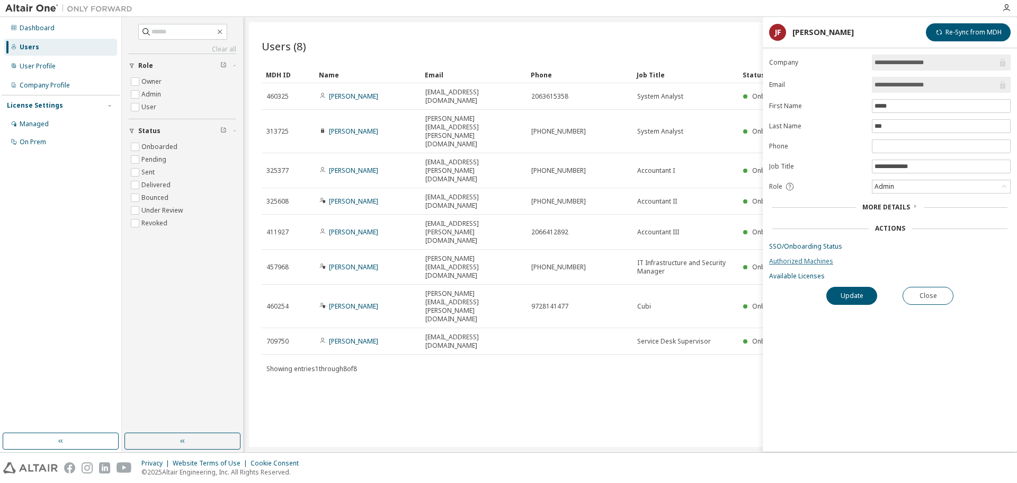
click at [813, 260] on link "Authorized Machines" at bounding box center [890, 261] width 242 height 8
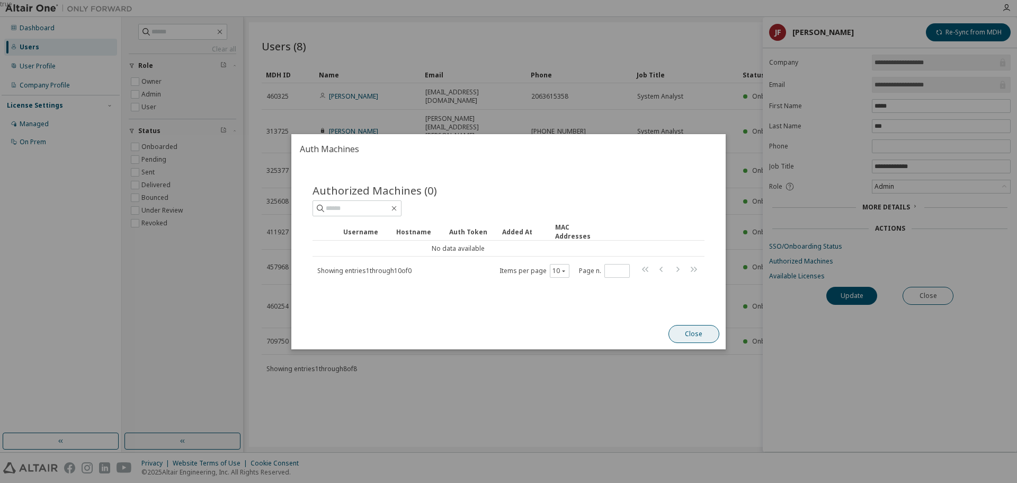
click at [691, 332] on button "Close" at bounding box center [694, 334] width 51 height 18
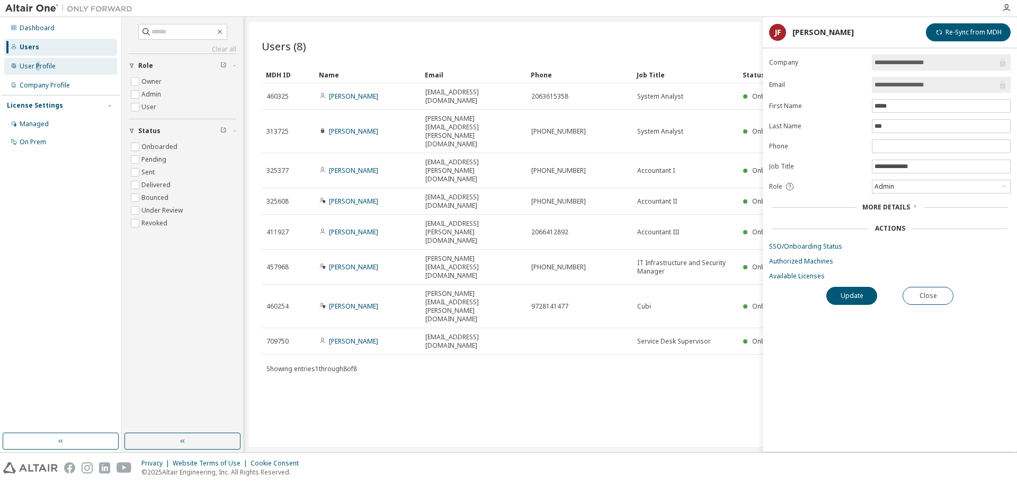
click at [38, 70] on div "User Profile" at bounding box center [60, 66] width 113 height 17
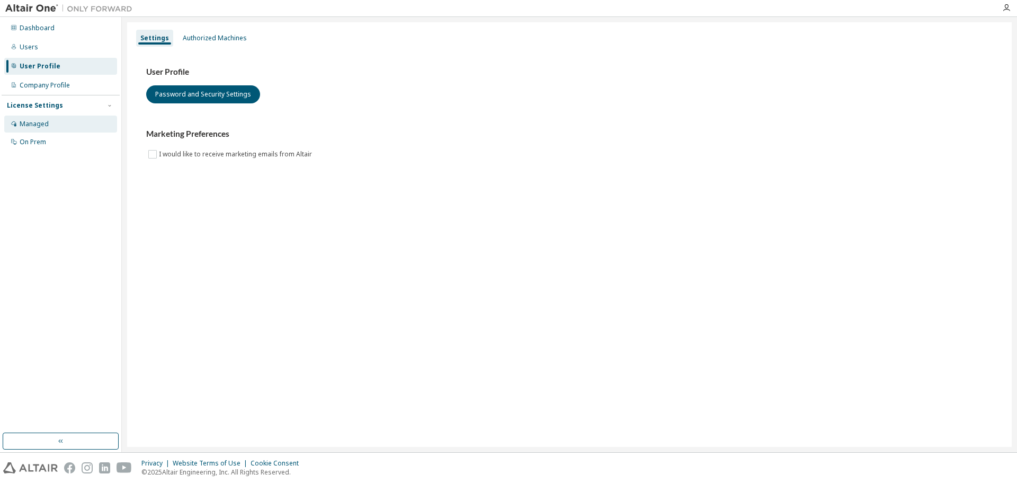
click at [41, 122] on div "Managed" at bounding box center [34, 124] width 29 height 8
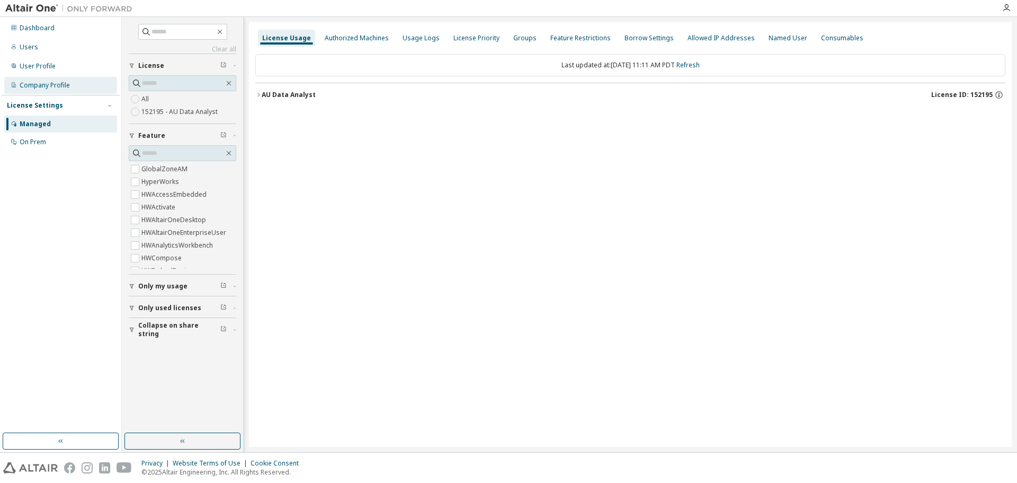
click at [49, 81] on div "Company Profile" at bounding box center [45, 85] width 50 height 8
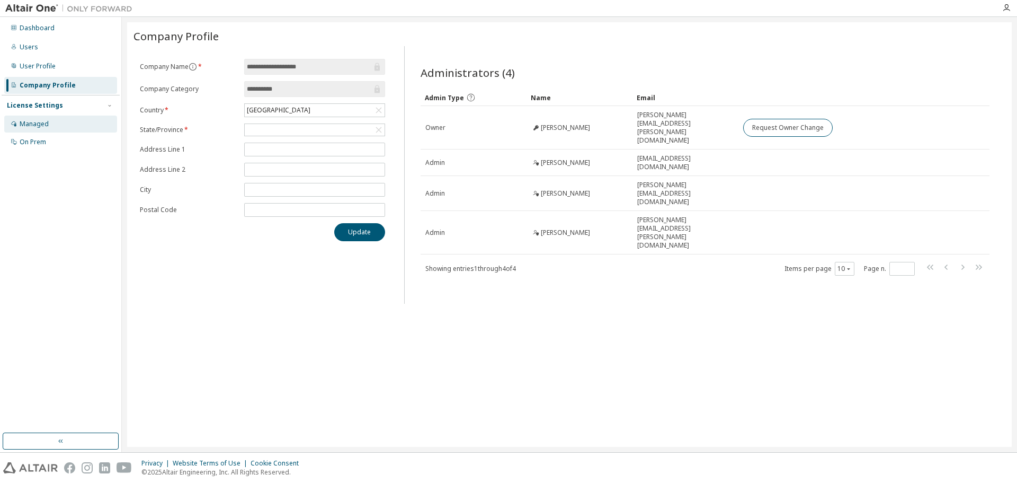
click at [40, 123] on div "Managed" at bounding box center [34, 124] width 29 height 8
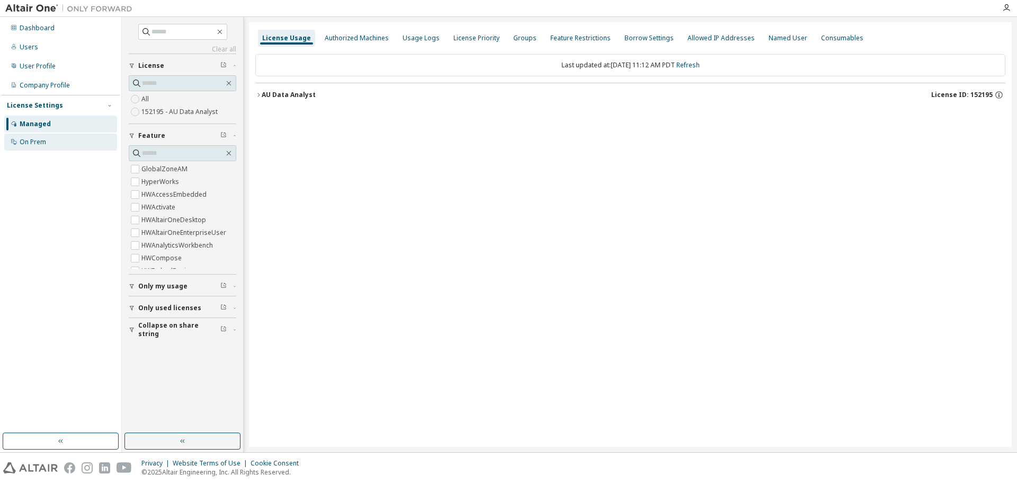
click at [78, 141] on div "On Prem" at bounding box center [60, 141] width 113 height 17
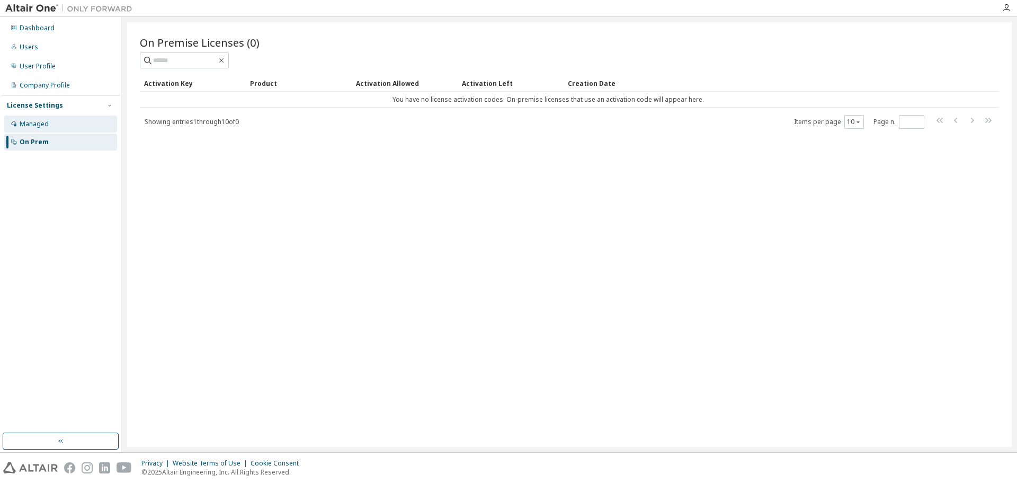
click at [68, 128] on div "Managed" at bounding box center [60, 123] width 113 height 17
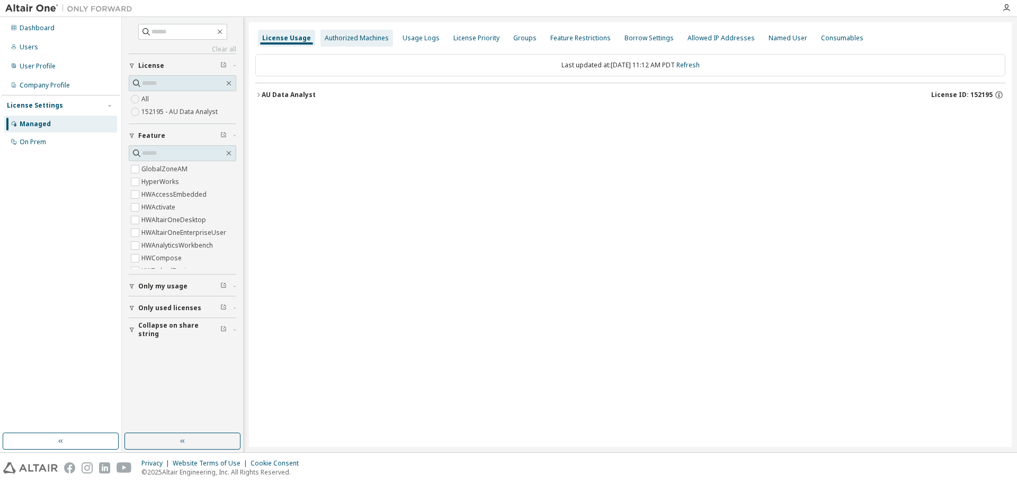
click at [351, 36] on div "Authorized Machines" at bounding box center [357, 38] width 64 height 8
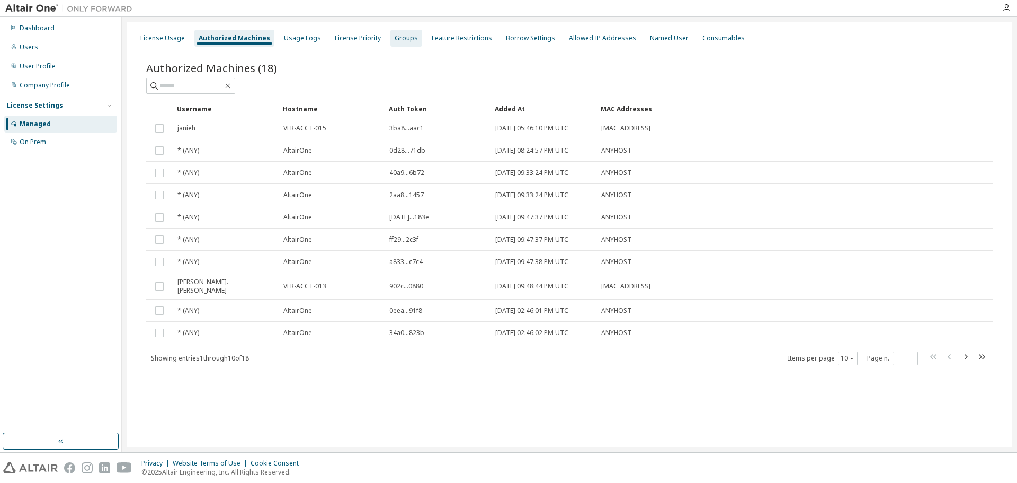
click at [390, 36] on div "Groups" at bounding box center [406, 38] width 32 height 17
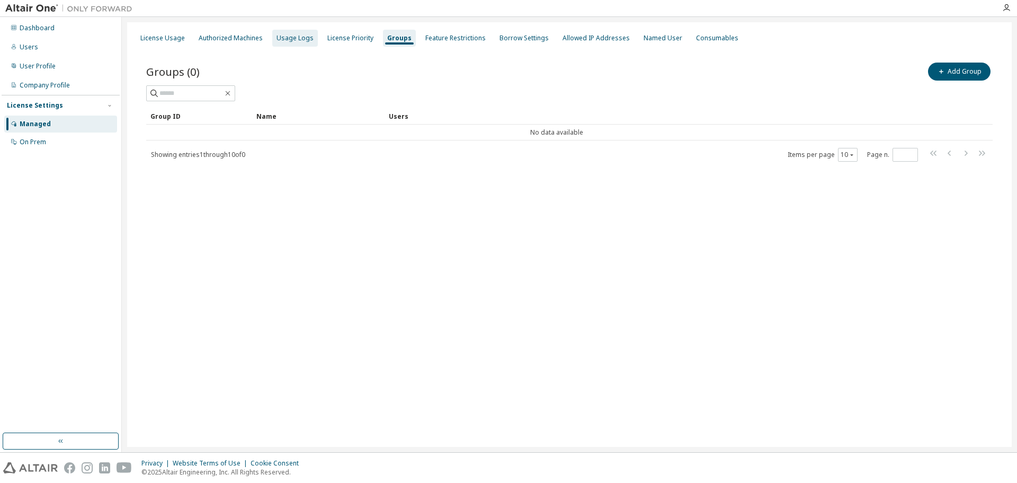
click at [277, 37] on div "Usage Logs" at bounding box center [295, 38] width 37 height 8
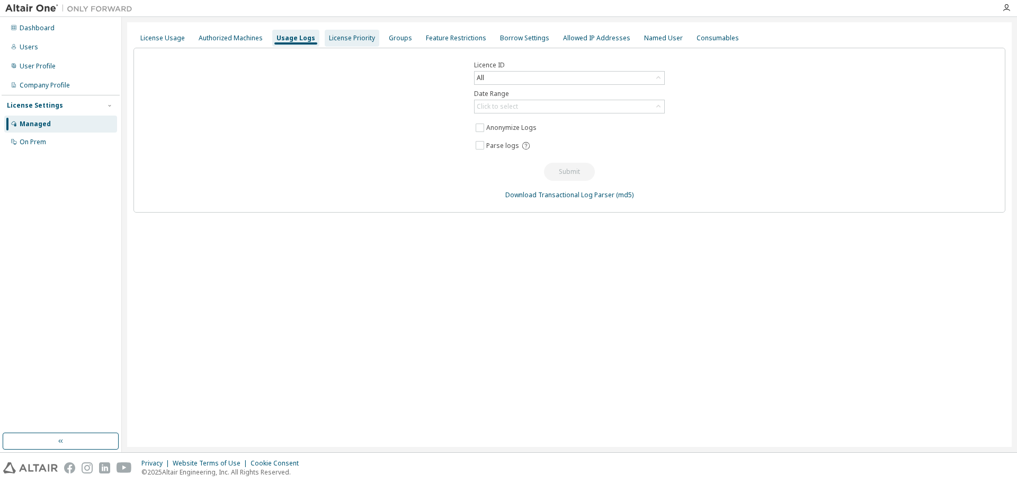
click at [352, 39] on div "License Priority" at bounding box center [352, 38] width 46 height 8
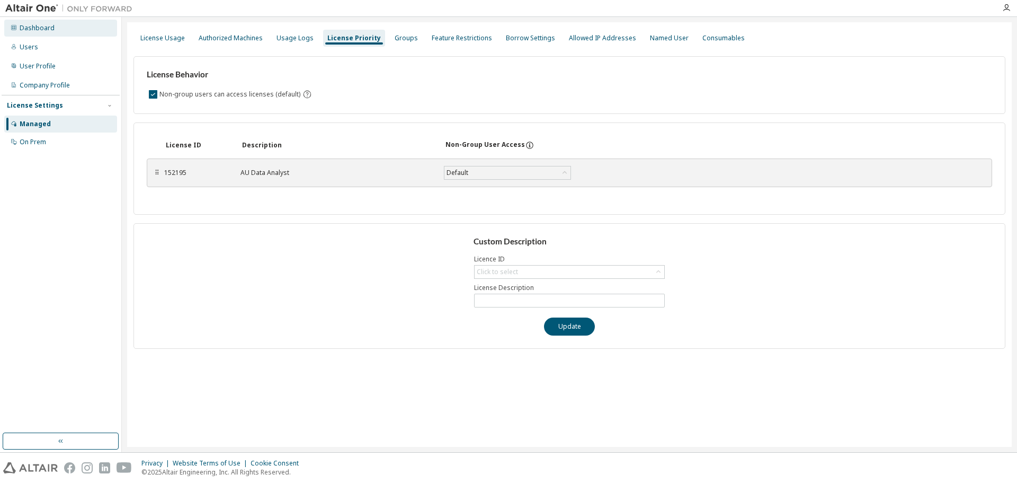
click at [83, 24] on div "Dashboard" at bounding box center [60, 28] width 113 height 17
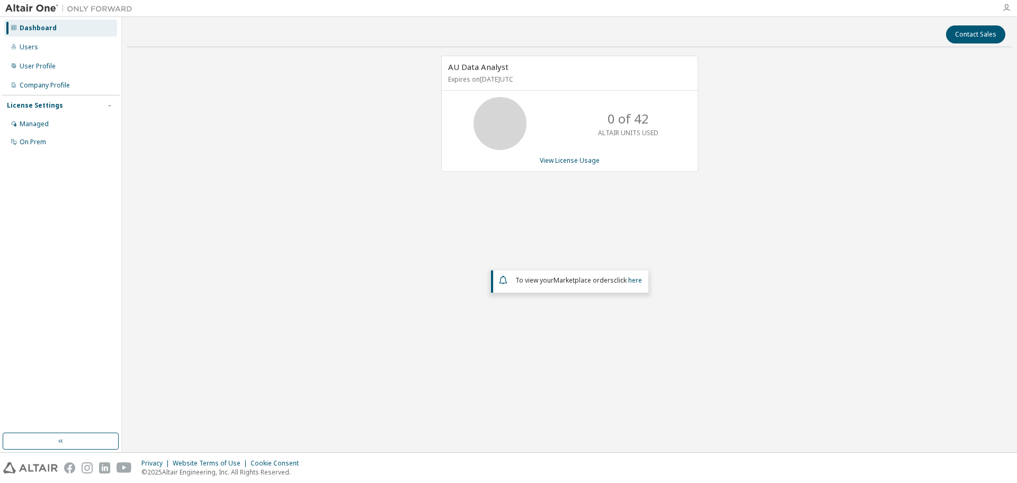
click at [1009, 9] on icon "button" at bounding box center [1006, 8] width 8 height 8
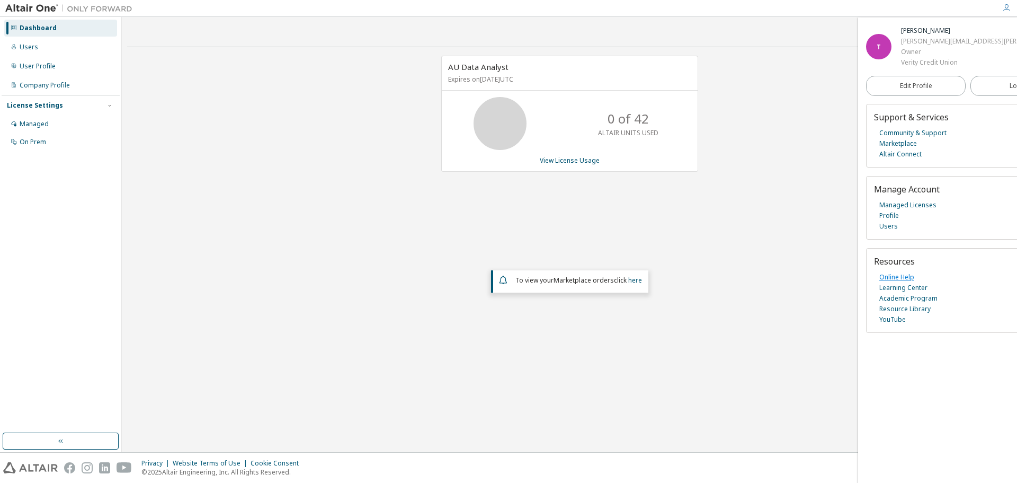
click at [908, 277] on link "Online Help" at bounding box center [896, 277] width 35 height 11
click at [39, 55] on div "Users" at bounding box center [60, 47] width 113 height 17
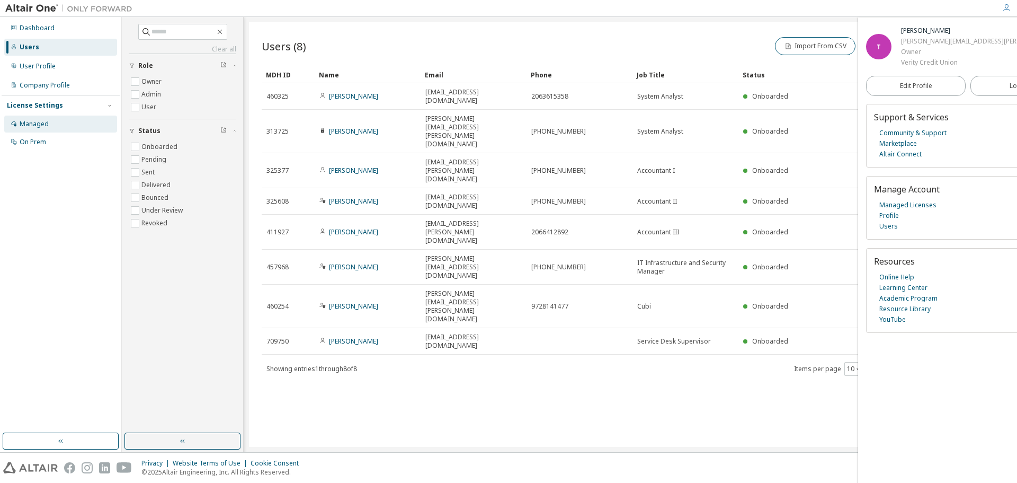
click at [36, 131] on div "Managed" at bounding box center [60, 123] width 113 height 17
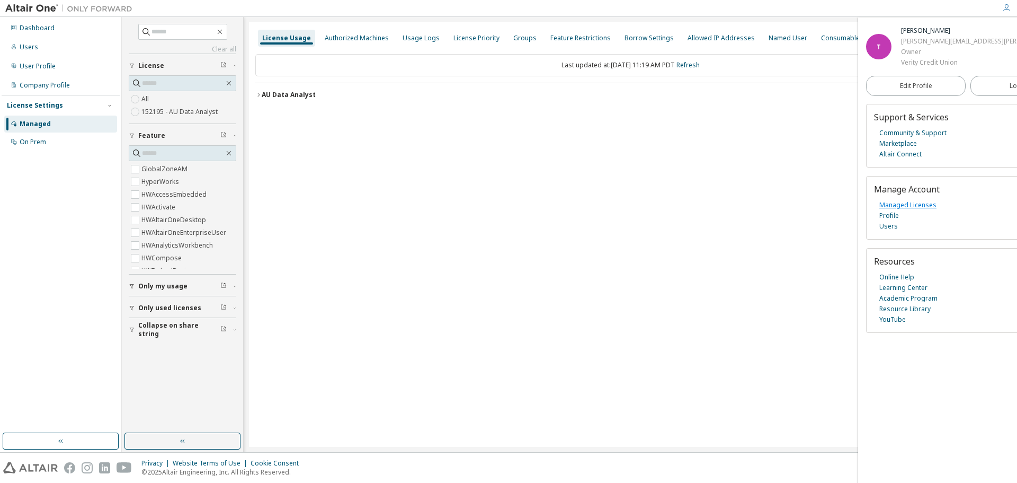
click at [909, 209] on link "Managed Licenses" at bounding box center [907, 205] width 57 height 11
click at [908, 273] on link "Online Help" at bounding box center [896, 277] width 35 height 11
click at [35, 46] on div "Users" at bounding box center [29, 47] width 19 height 8
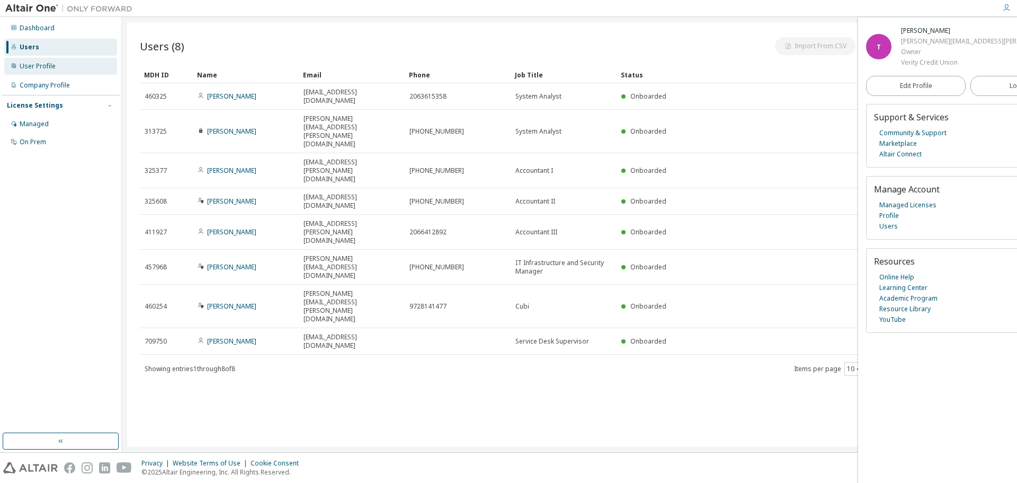
click at [42, 70] on div "User Profile" at bounding box center [60, 66] width 113 height 17
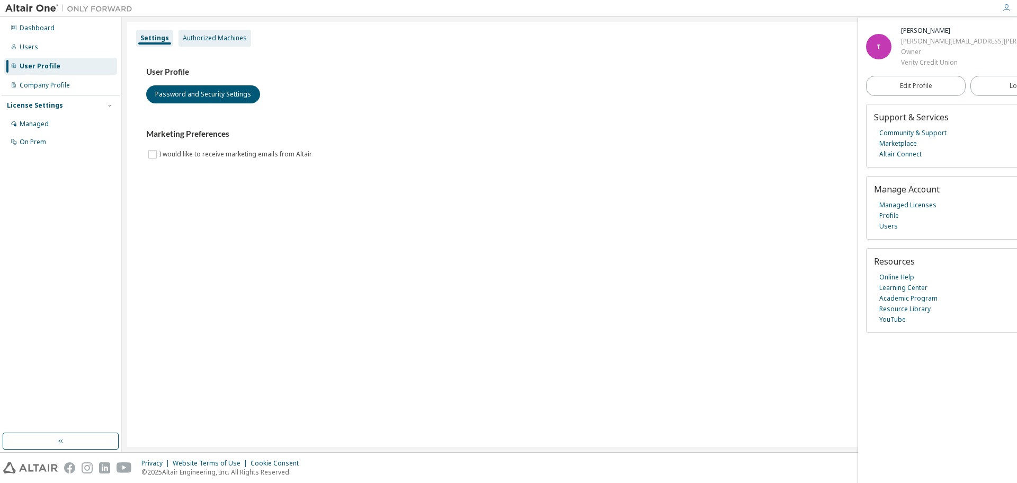
click at [203, 34] on div "Authorized Machines" at bounding box center [215, 38] width 64 height 8
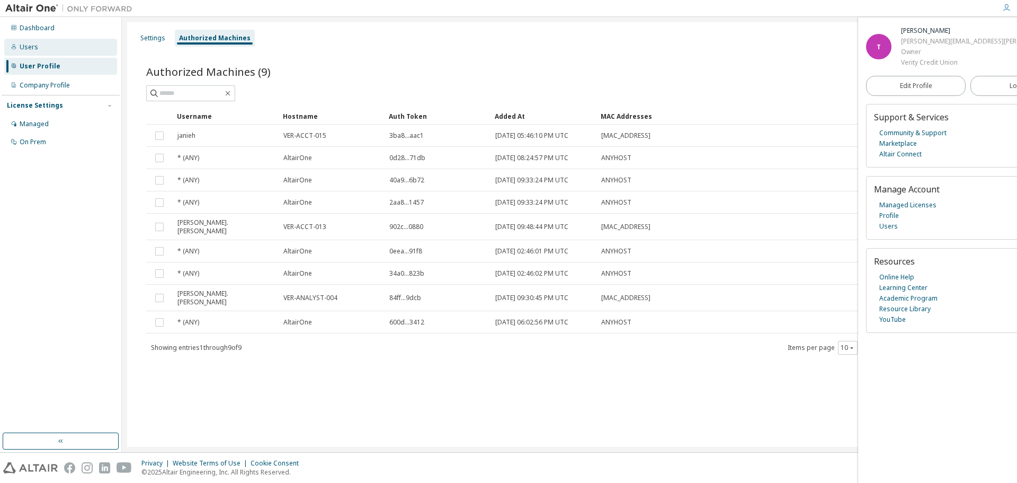
click at [28, 48] on div "Users" at bounding box center [29, 47] width 19 height 8
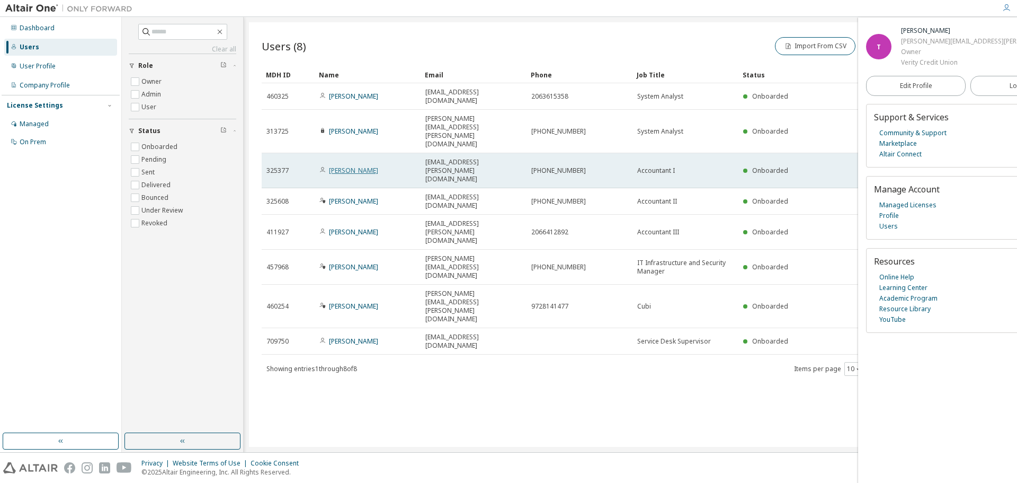
click at [349, 166] on link "Ali Evans" at bounding box center [353, 170] width 49 height 9
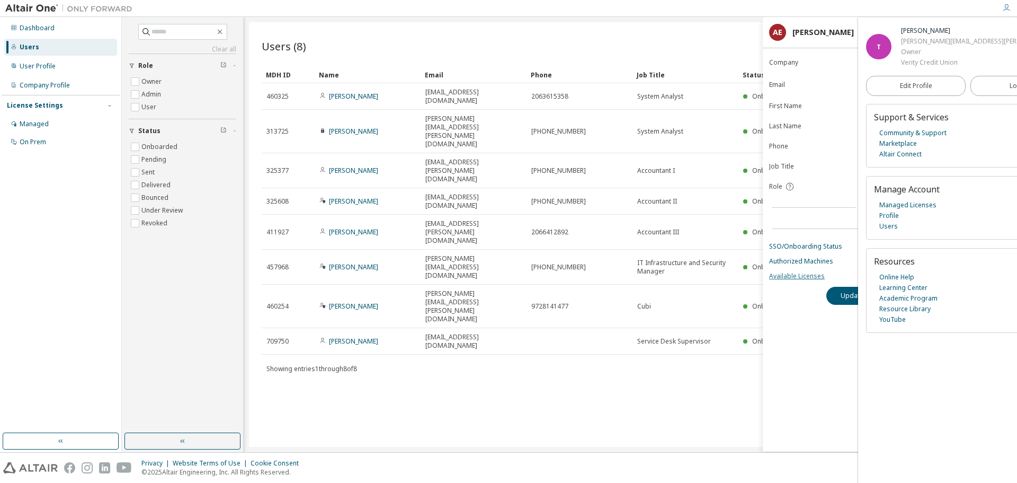
click at [800, 279] on link "Available Licenses" at bounding box center [890, 276] width 242 height 8
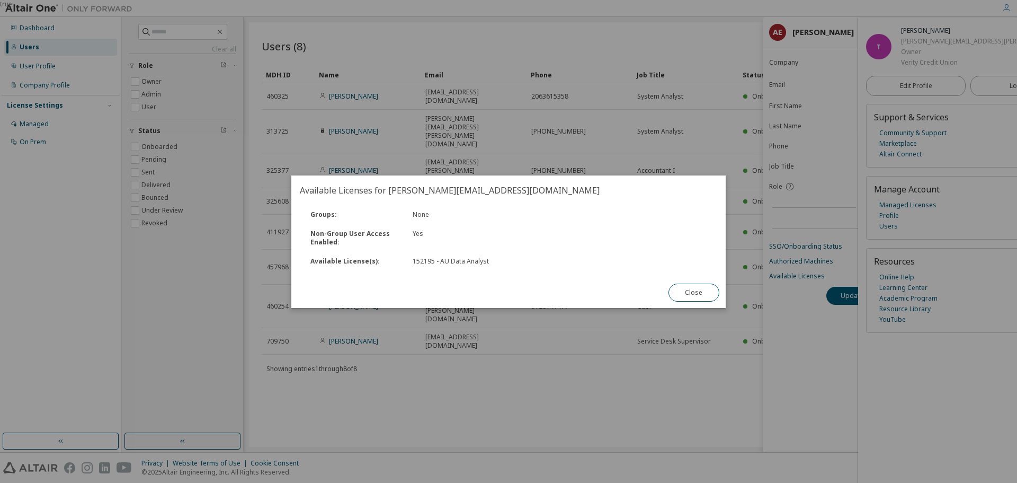
click at [682, 283] on div "Close" at bounding box center [694, 292] width 64 height 31
click at [686, 289] on button "Close" at bounding box center [694, 292] width 51 height 18
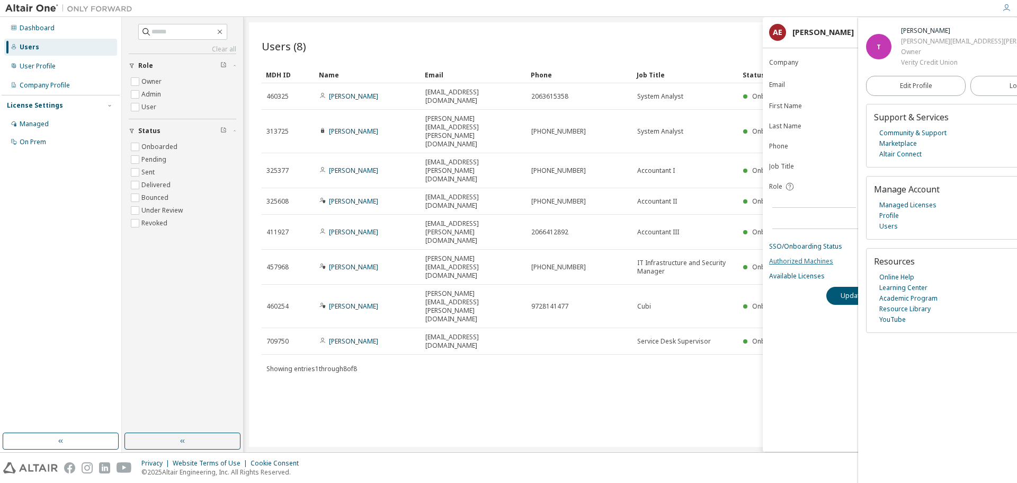
click at [788, 261] on link "Authorized Machines" at bounding box center [890, 261] width 242 height 8
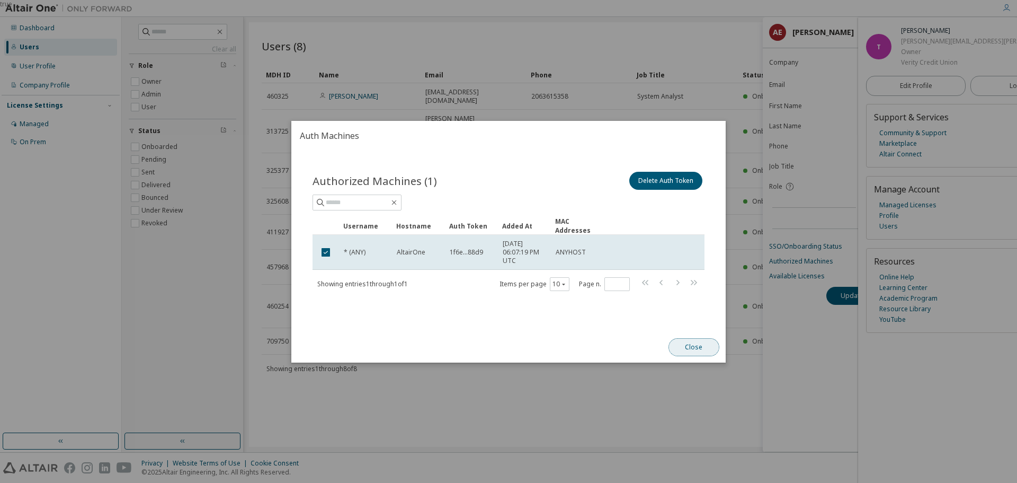
click at [675, 346] on button "Close" at bounding box center [694, 347] width 51 height 18
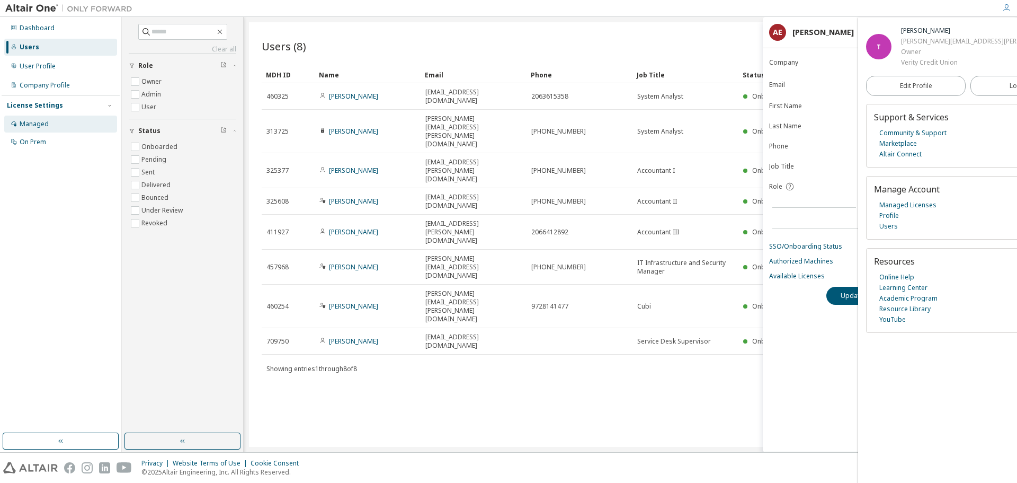
click at [42, 121] on div "Managed" at bounding box center [34, 124] width 29 height 8
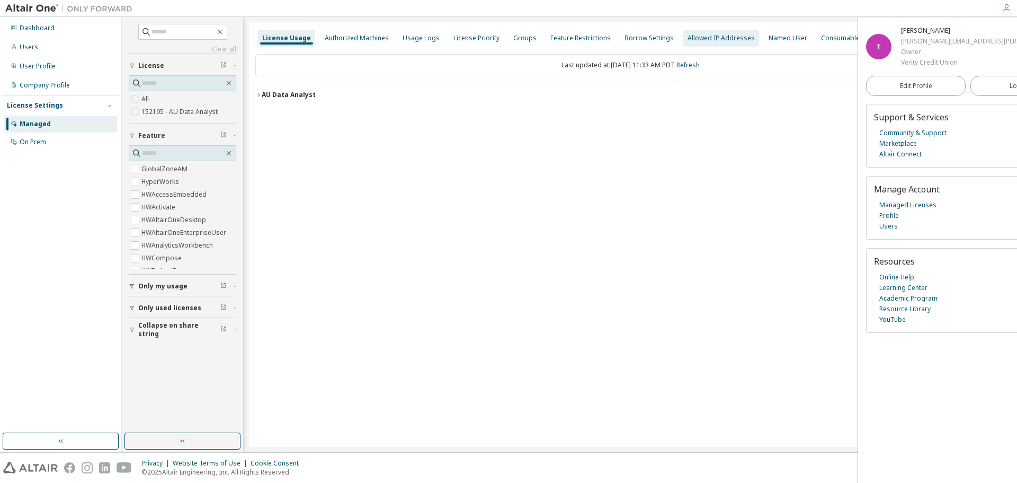
click at [689, 41] on div "Allowed IP Addresses" at bounding box center [721, 38] width 67 height 8
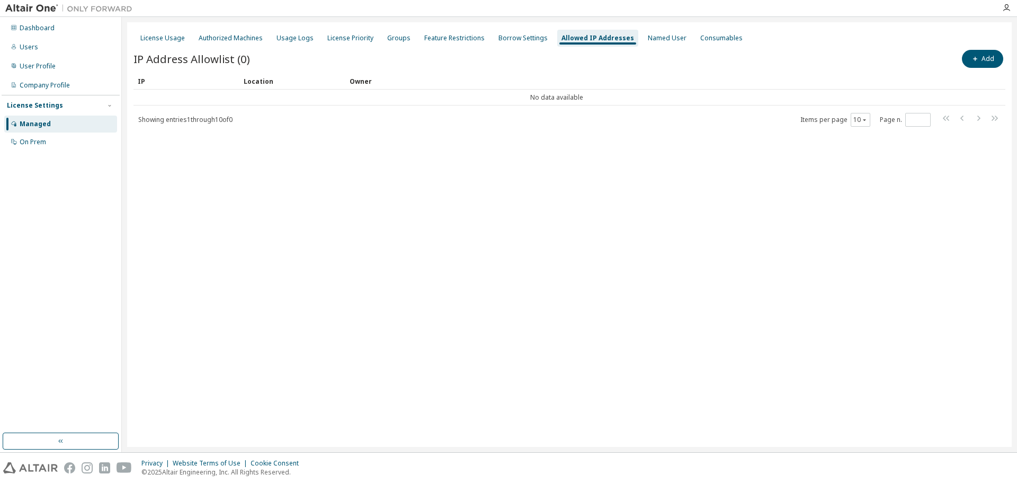
click at [991, 49] on div "Add" at bounding box center [787, 59] width 436 height 22
click at [991, 56] on button "Add" at bounding box center [982, 59] width 41 height 18
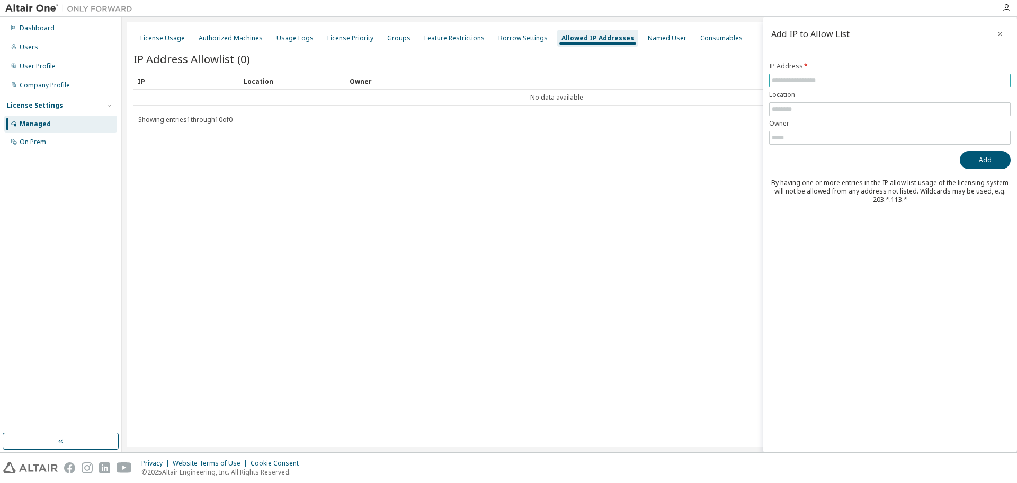
click at [797, 81] on input "text" at bounding box center [890, 80] width 236 height 8
type input "**********"
click at [800, 99] on form "**********" at bounding box center [890, 103] width 242 height 83
click at [799, 113] on input "text" at bounding box center [890, 109] width 236 height 8
type input "***"
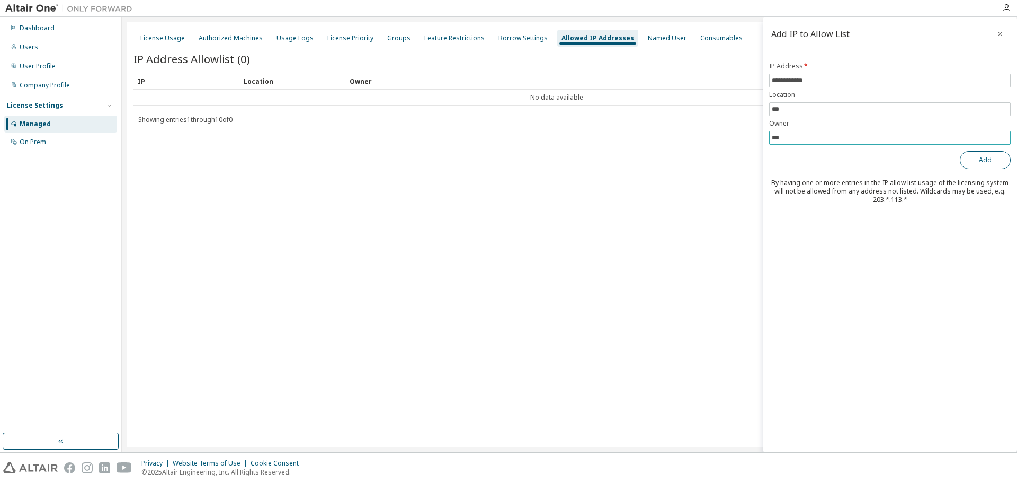
type input "***"
click at [982, 166] on button "Add" at bounding box center [985, 160] width 51 height 18
drag, startPoint x: 821, startPoint y: 79, endPoint x: 727, endPoint y: 79, distance: 93.8
click at [727, 79] on main "**********" at bounding box center [569, 234] width 895 height 435
type input "**********"
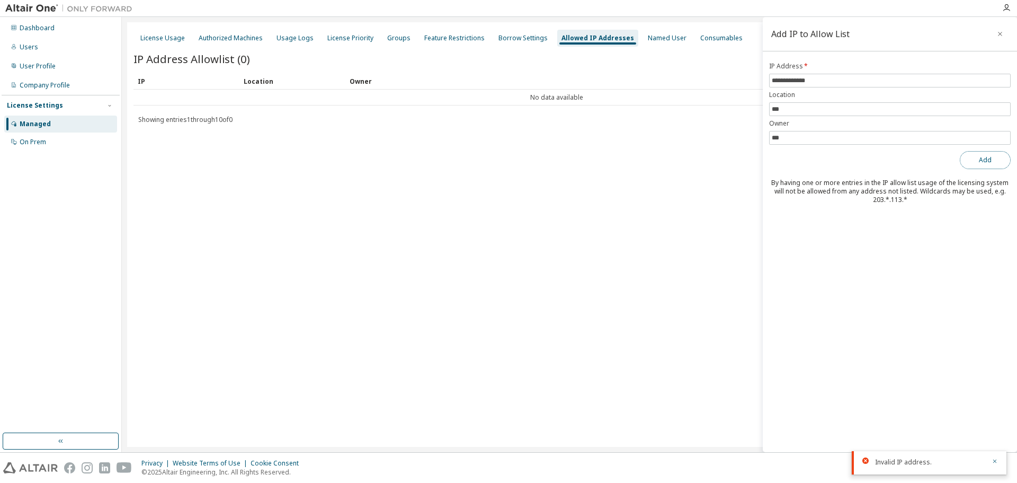
click at [980, 156] on button "Add" at bounding box center [985, 160] width 51 height 18
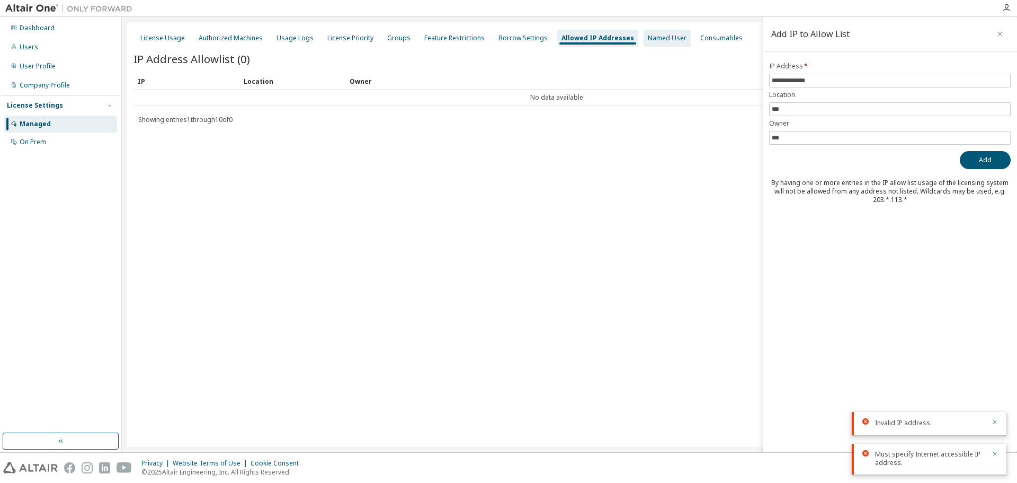
click at [655, 42] on div "Named User" at bounding box center [667, 38] width 39 height 8
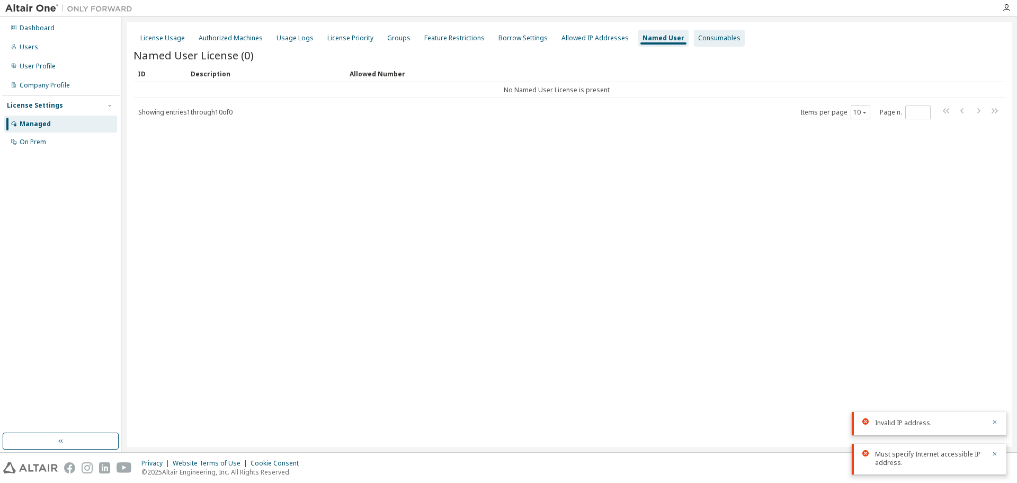
click at [706, 38] on div "Consumables" at bounding box center [719, 38] width 42 height 8
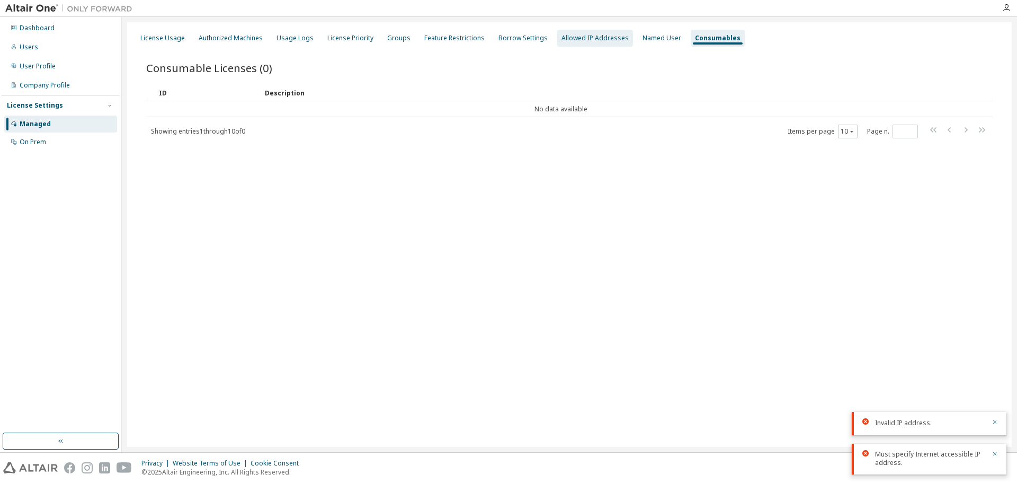
click at [573, 38] on div "Allowed IP Addresses" at bounding box center [595, 38] width 67 height 8
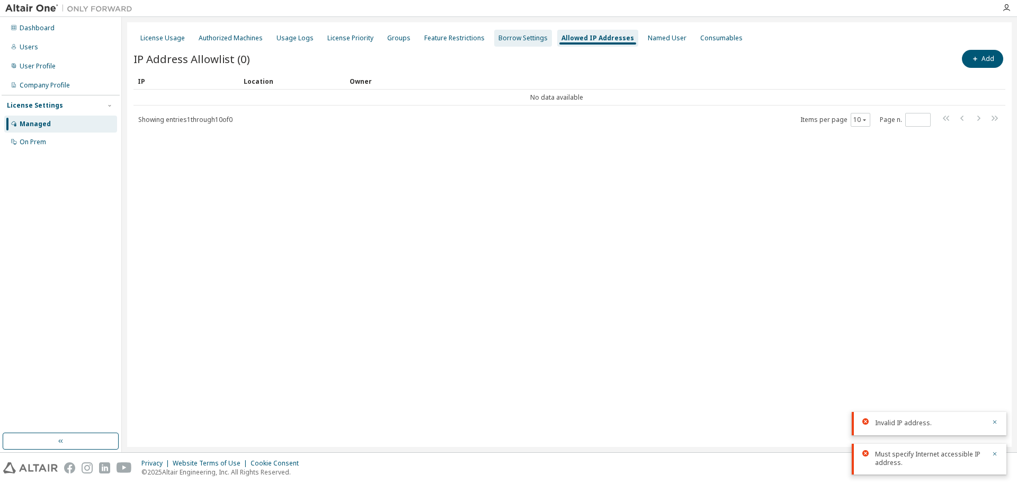
click at [517, 43] on div "Borrow Settings" at bounding box center [523, 38] width 58 height 17
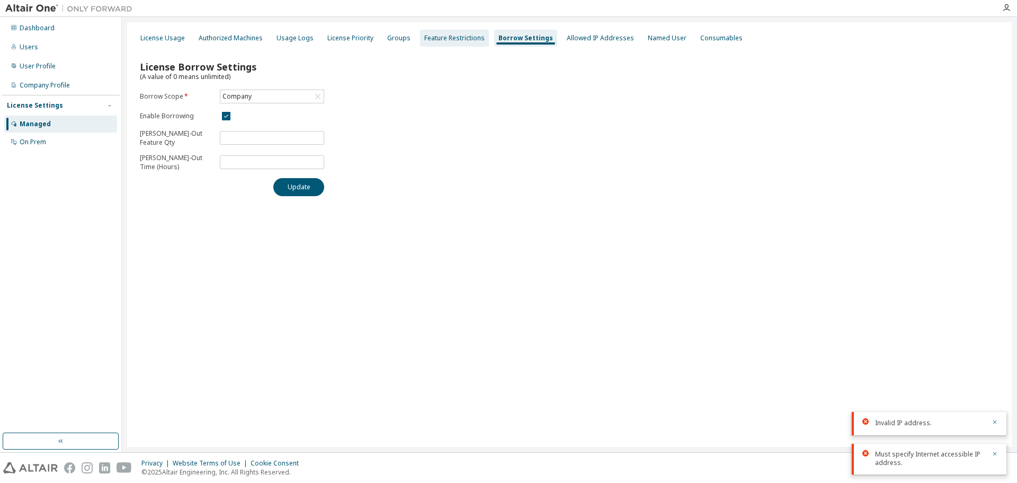
click at [458, 35] on div "Feature Restrictions" at bounding box center [454, 38] width 60 height 8
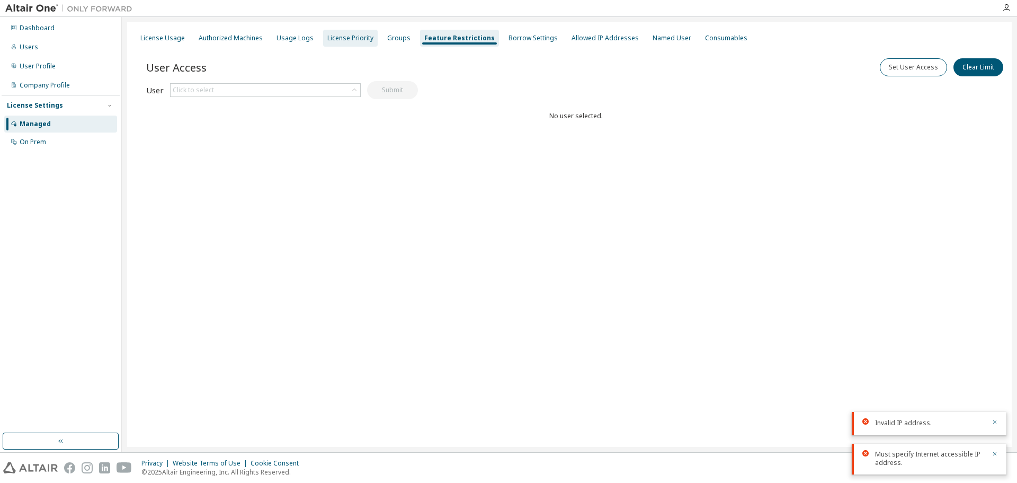
click at [348, 37] on div "License Priority" at bounding box center [350, 38] width 46 height 8
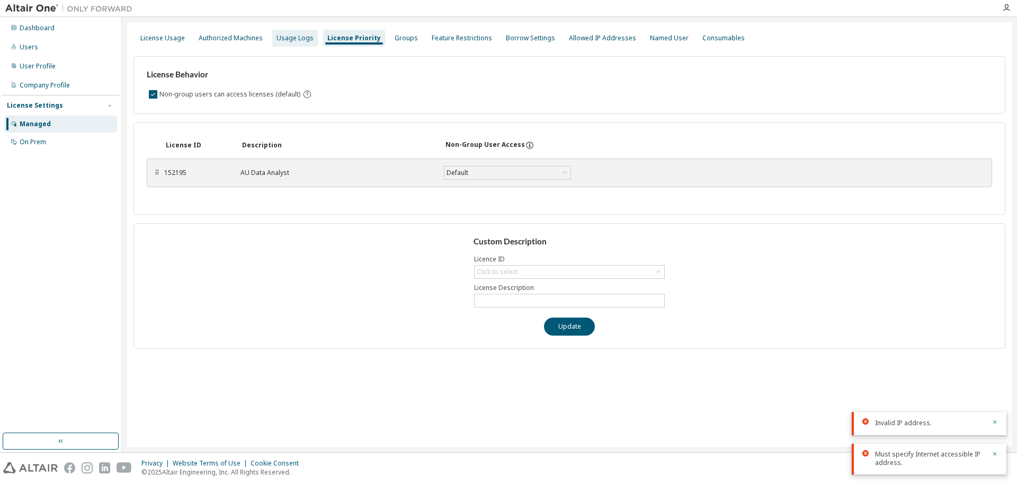
click at [278, 30] on div "Usage Logs" at bounding box center [295, 38] width 46 height 17
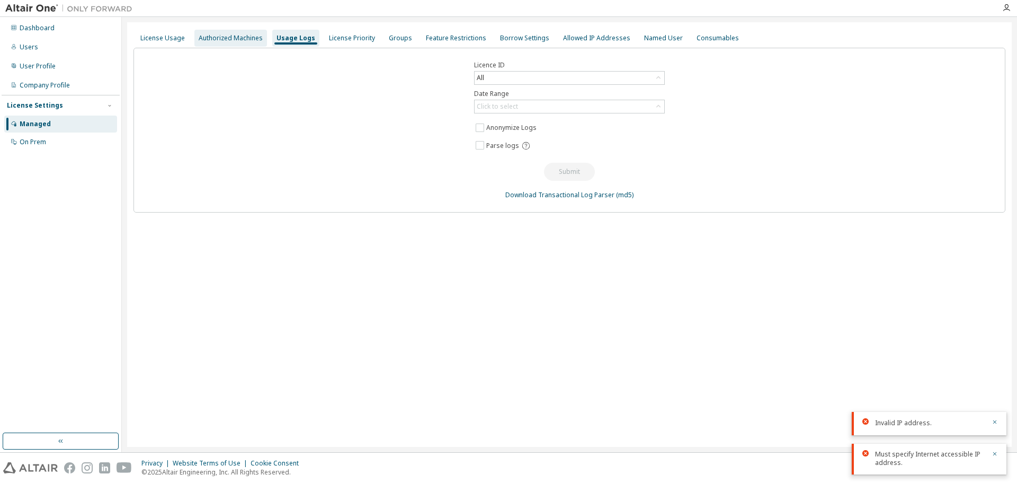
click at [231, 34] on div "Authorized Machines" at bounding box center [231, 38] width 64 height 8
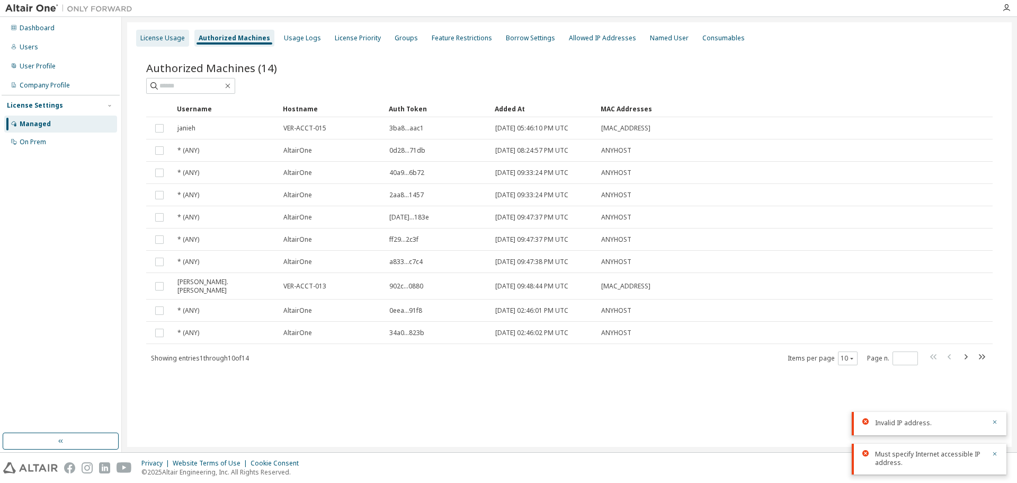
click at [166, 41] on div "License Usage" at bounding box center [162, 38] width 44 height 8
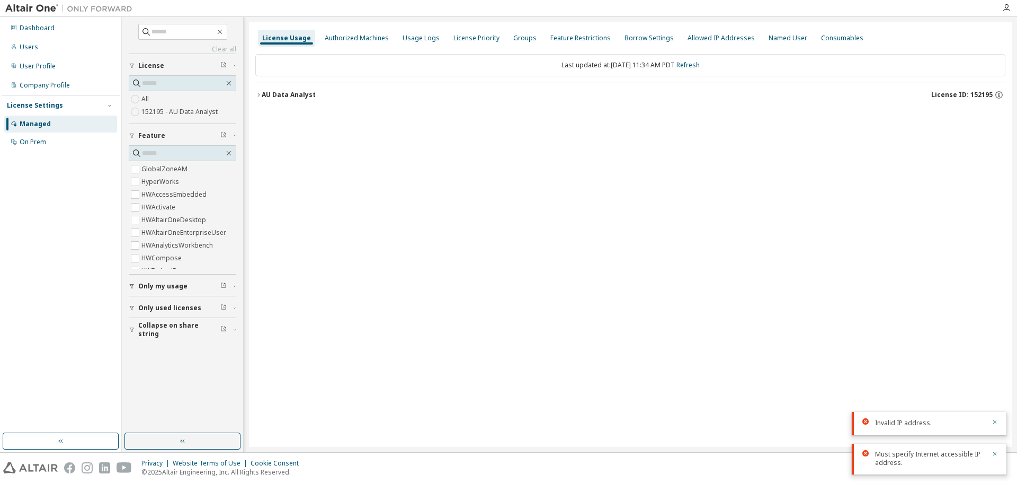
click at [49, 131] on div "Managed" at bounding box center [60, 123] width 113 height 17
click at [45, 144] on div "On Prem" at bounding box center [33, 142] width 26 height 8
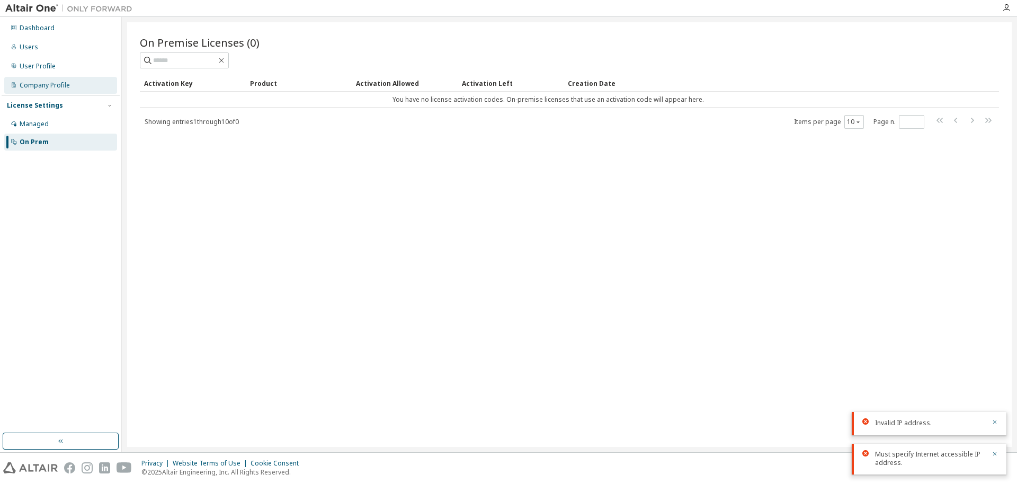
click at [37, 88] on div "Company Profile" at bounding box center [45, 85] width 50 height 8
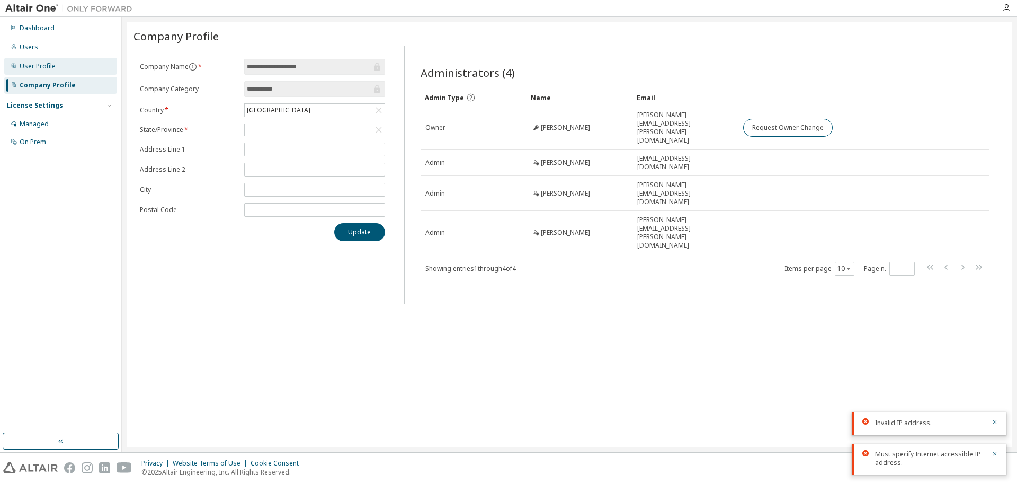
click at [39, 70] on div "User Profile" at bounding box center [60, 66] width 113 height 17
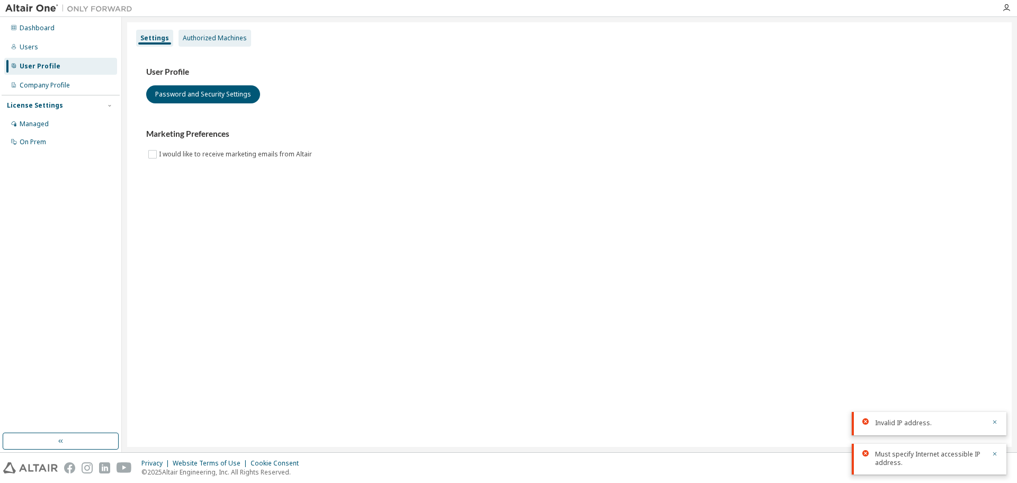
click at [197, 41] on div "Authorized Machines" at bounding box center [215, 38] width 64 height 8
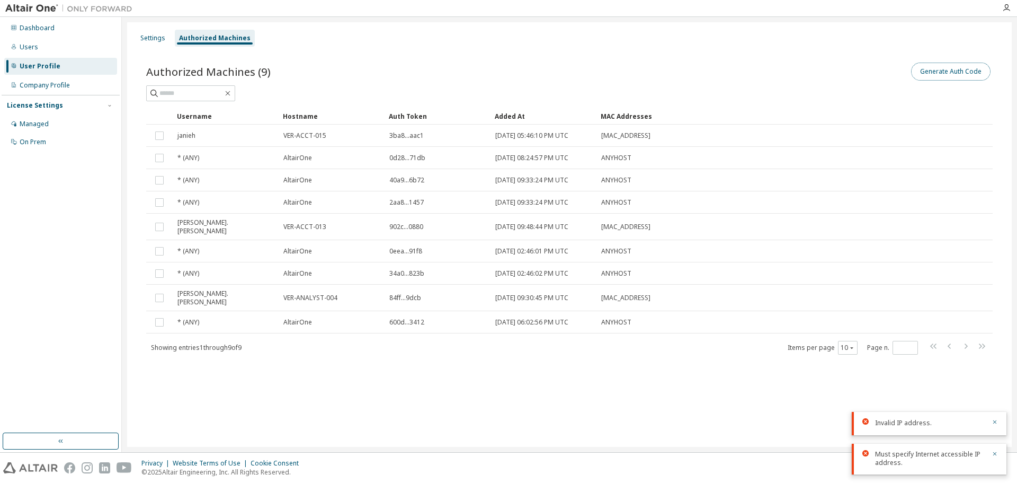
click at [931, 70] on button "Generate Auth Code" at bounding box center [950, 72] width 79 height 18
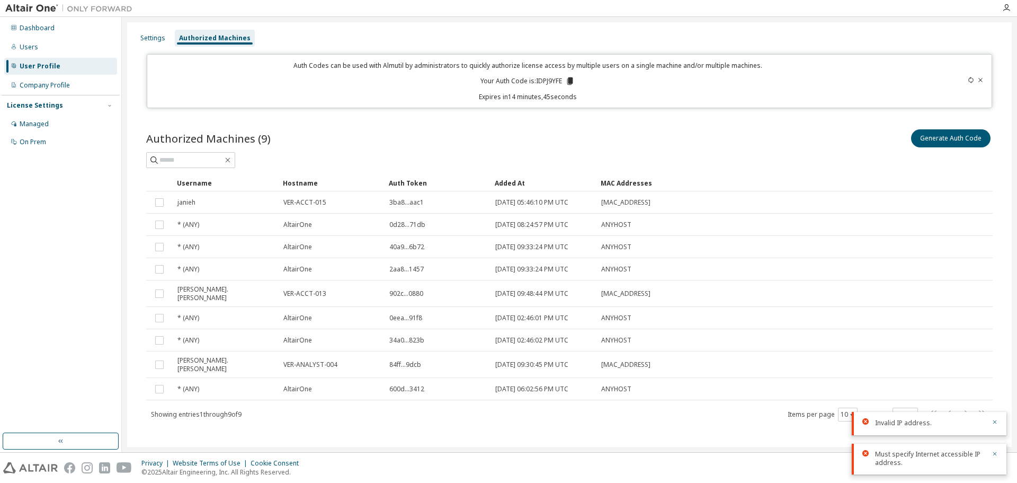
click at [979, 79] on icon at bounding box center [981, 80] width 4 height 4
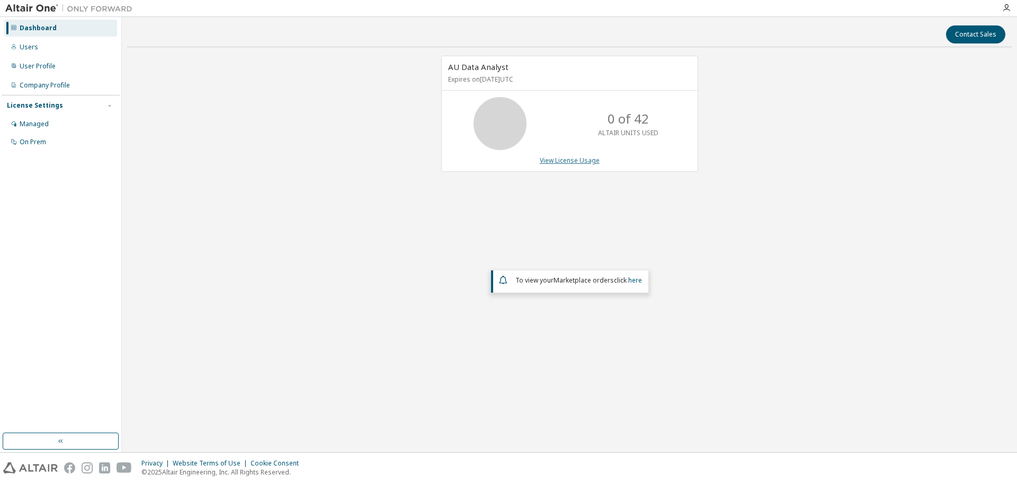
click at [572, 159] on link "View License Usage" at bounding box center [570, 160] width 60 height 9
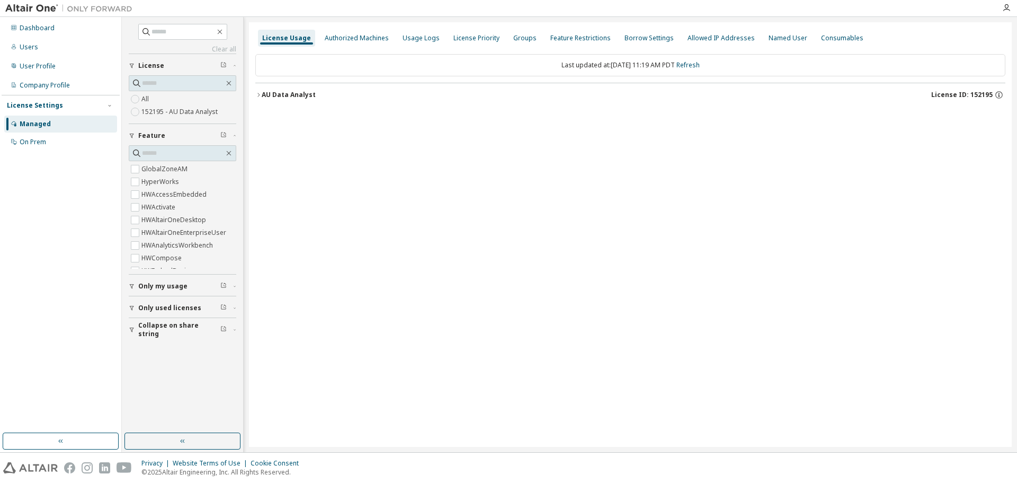
click at [272, 87] on button "AU Data Analyst License ID: 152195" at bounding box center [630, 94] width 750 height 23
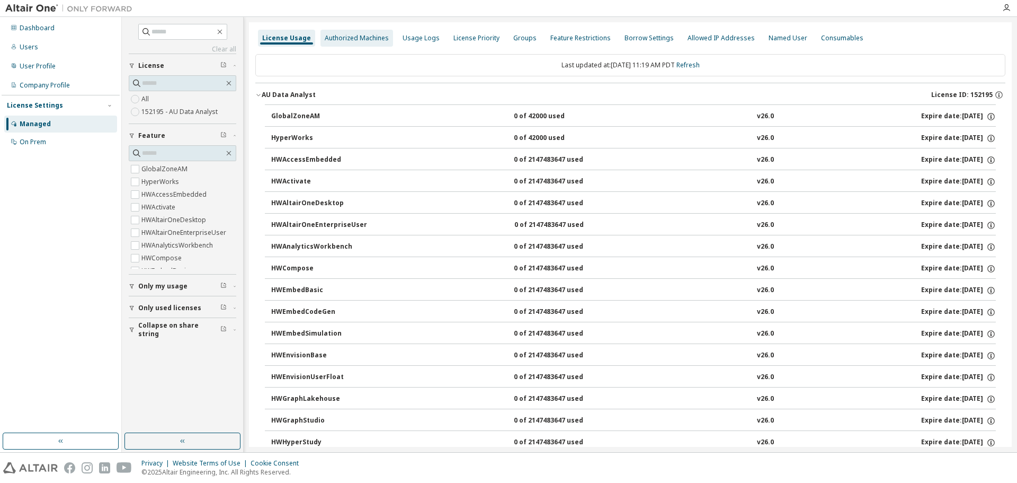
click at [362, 39] on div "Authorized Machines" at bounding box center [357, 38] width 64 height 8
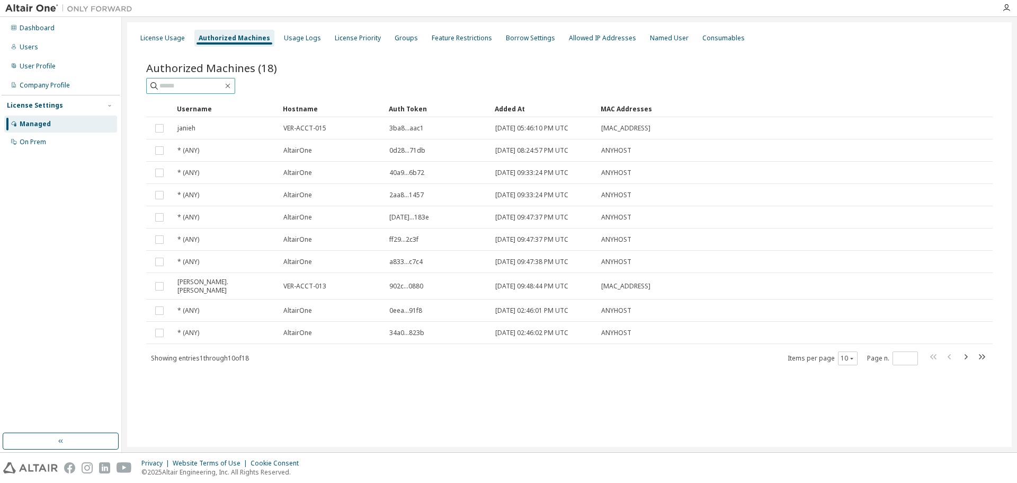
click at [207, 84] on input "text" at bounding box center [191, 86] width 64 height 11
click at [968, 350] on icon "button" at bounding box center [965, 356] width 13 height 13
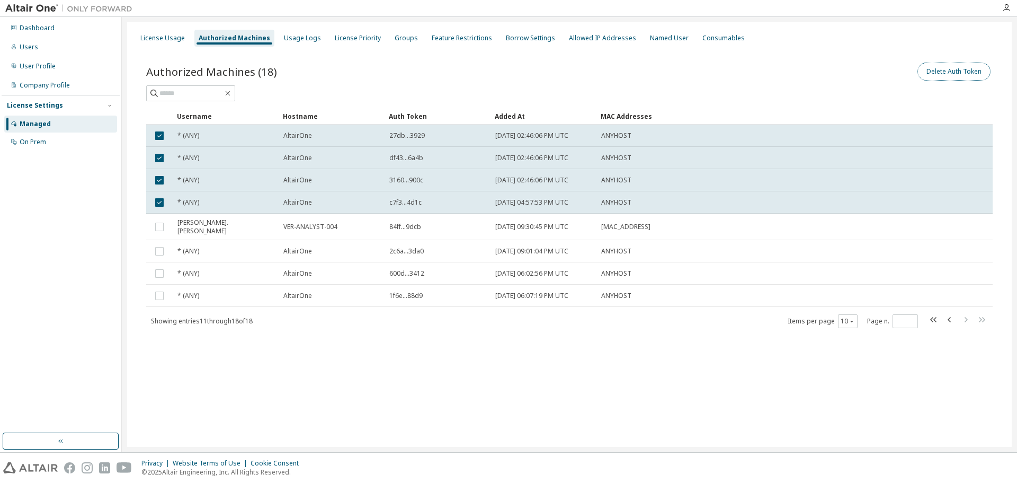
click at [969, 75] on button "Delete Auth Token" at bounding box center [954, 72] width 73 height 18
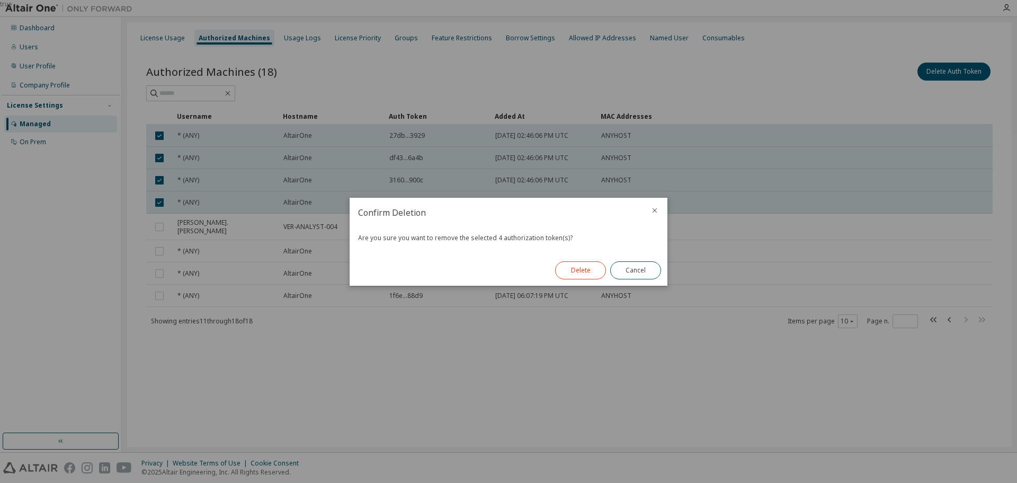
click at [578, 270] on button "Delete" at bounding box center [580, 270] width 51 height 18
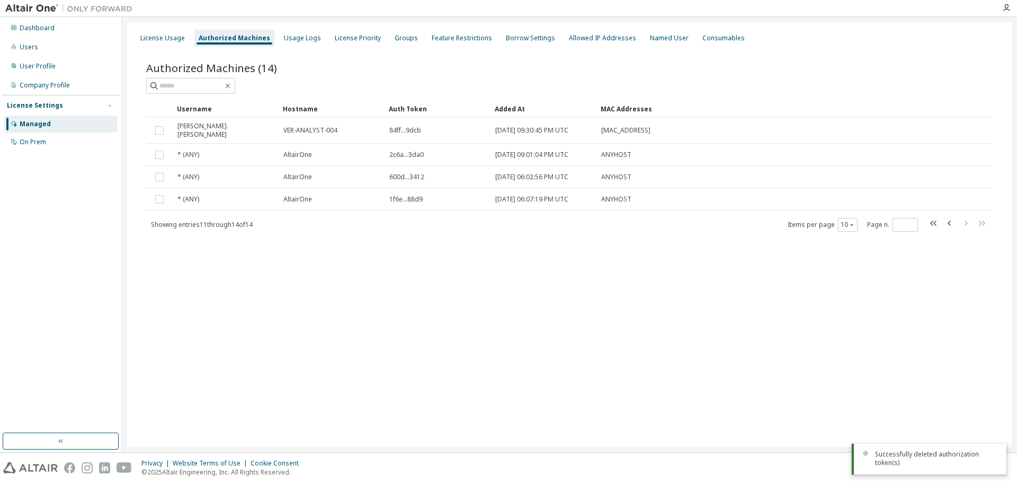
click at [943, 220] on span at bounding box center [958, 224] width 60 height 15
click at [934, 217] on icon "button" at bounding box center [934, 223] width 13 height 13
type input "*"
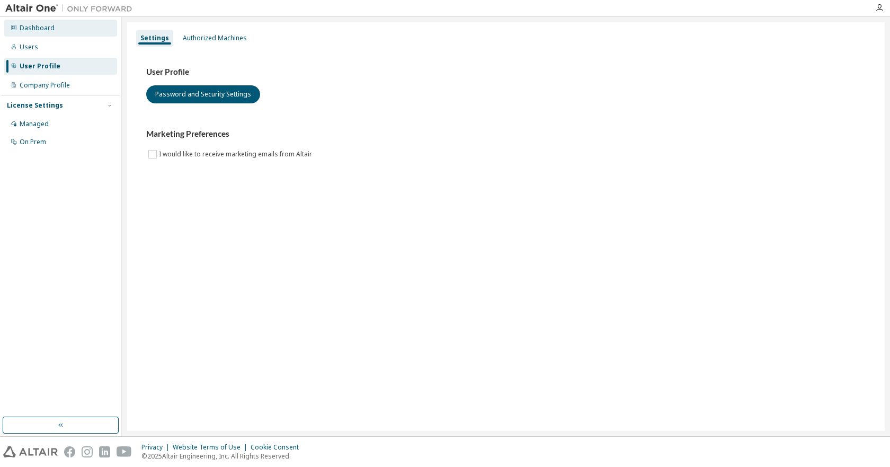
click at [52, 27] on div "Dashboard" at bounding box center [37, 28] width 35 height 8
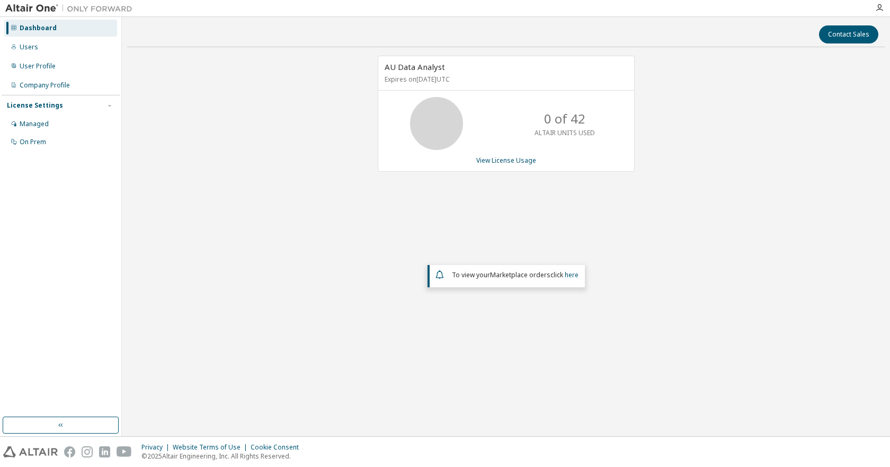
click at [28, 26] on div "Dashboard" at bounding box center [38, 28] width 37 height 8
click at [38, 9] on img at bounding box center [71, 8] width 132 height 11
click at [24, 12] on img at bounding box center [71, 8] width 132 height 11
click at [47, 150] on div "License Settings Managed On Prem" at bounding box center [61, 123] width 118 height 57
click at [47, 144] on div "On Prem" at bounding box center [60, 141] width 113 height 17
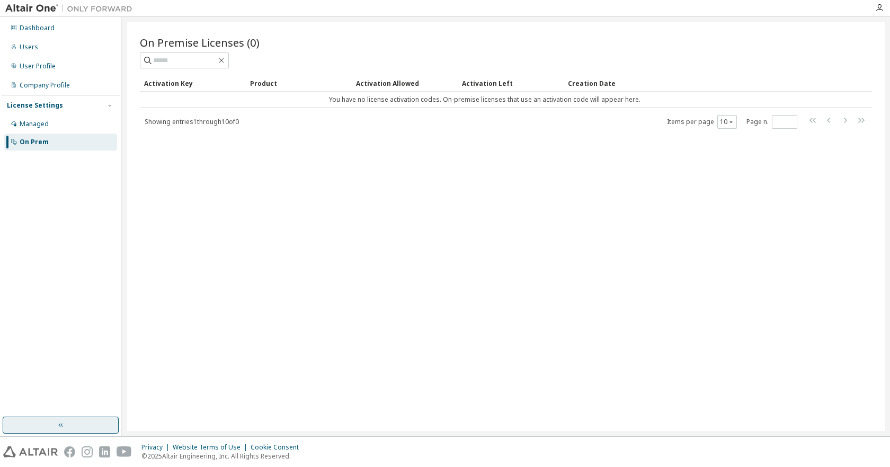
click at [84, 425] on button "button" at bounding box center [61, 424] width 116 height 17
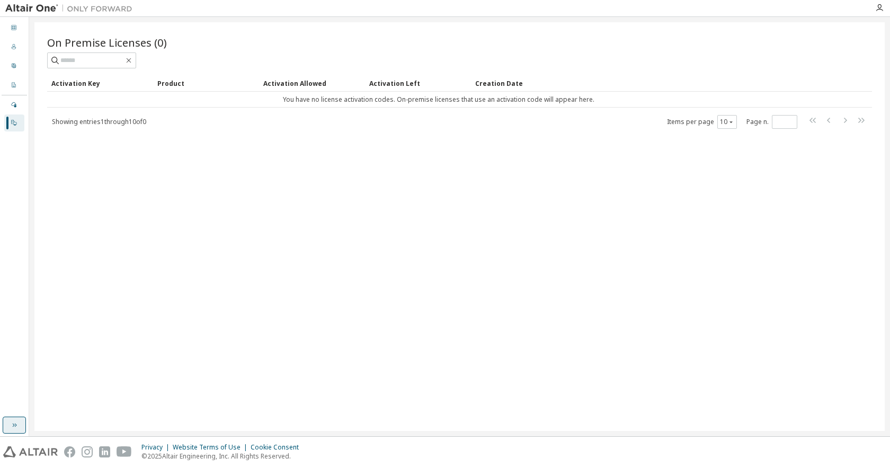
click at [20, 424] on button "button" at bounding box center [14, 424] width 23 height 17
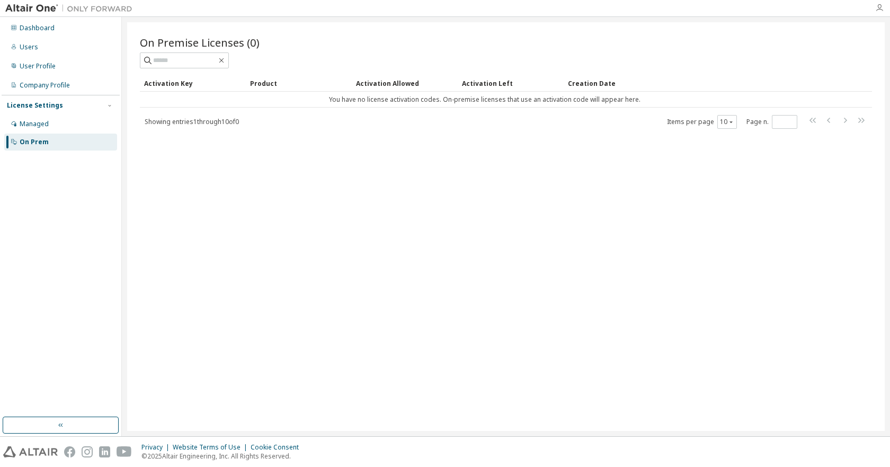
click at [880, 10] on icon "button" at bounding box center [879, 8] width 8 height 8
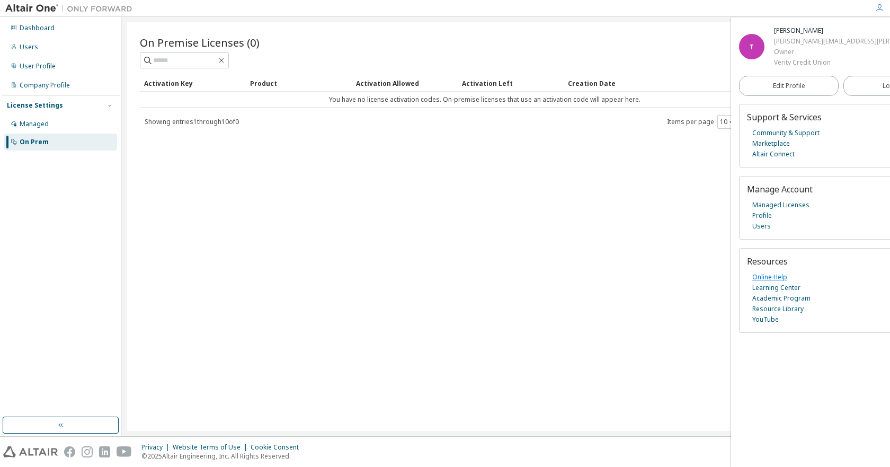
click at [771, 277] on link "Online Help" at bounding box center [769, 277] width 35 height 11
click at [770, 156] on link "Altair Connect" at bounding box center [773, 154] width 42 height 11
